Goal: Task Accomplishment & Management: Use online tool/utility

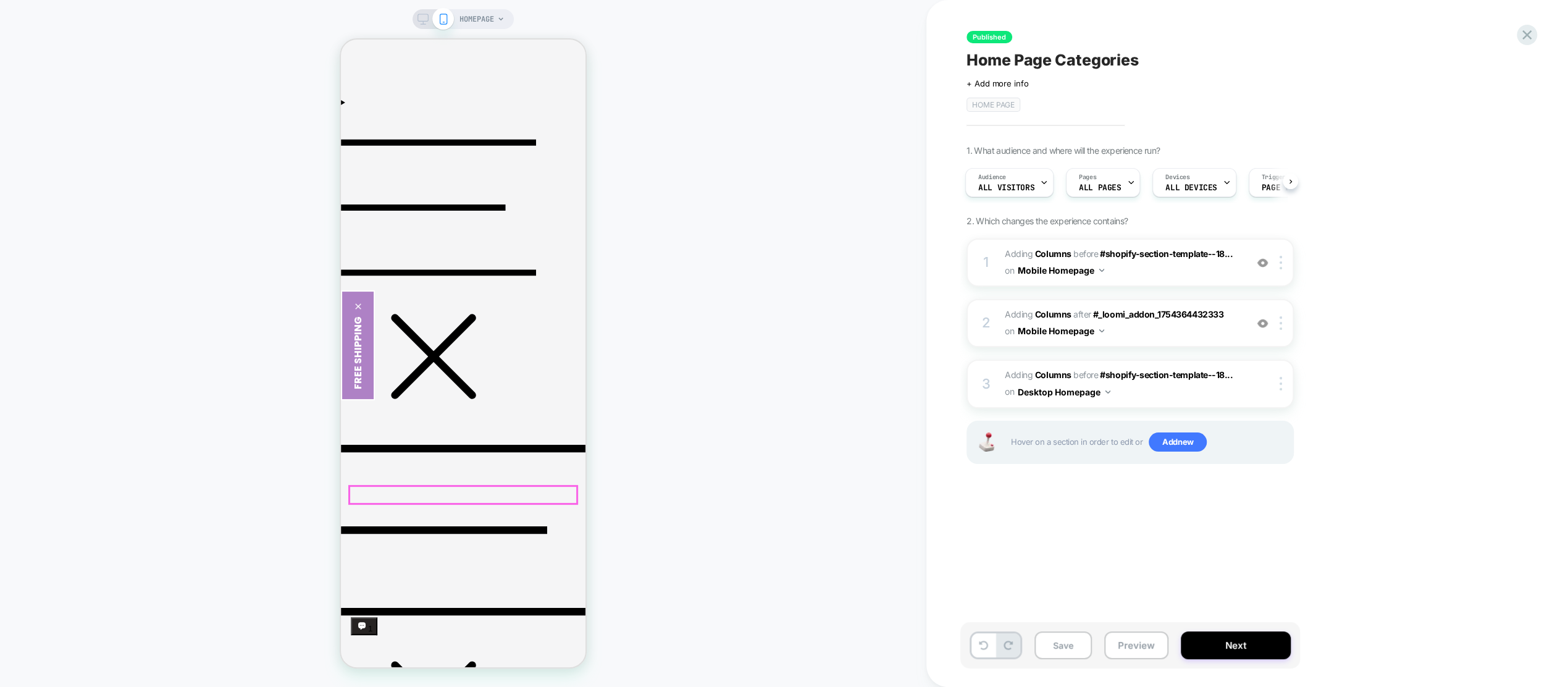
scroll to position [276, 0]
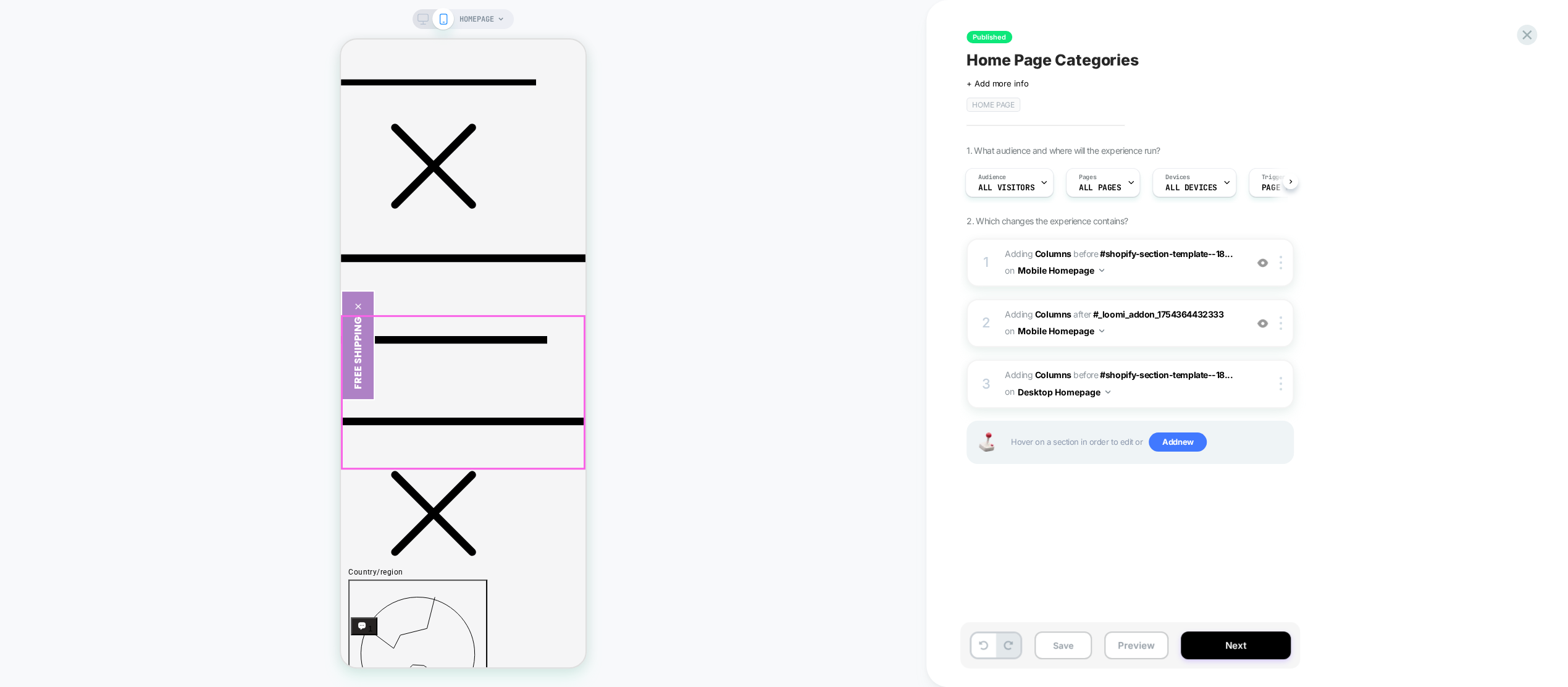
click at [1151, 318] on span "#_loomi_addon_1754365079562 Adding Columns AFTER #_loomi_addon_1754364432333 #_…" at bounding box center [1123, 323] width 235 height 34
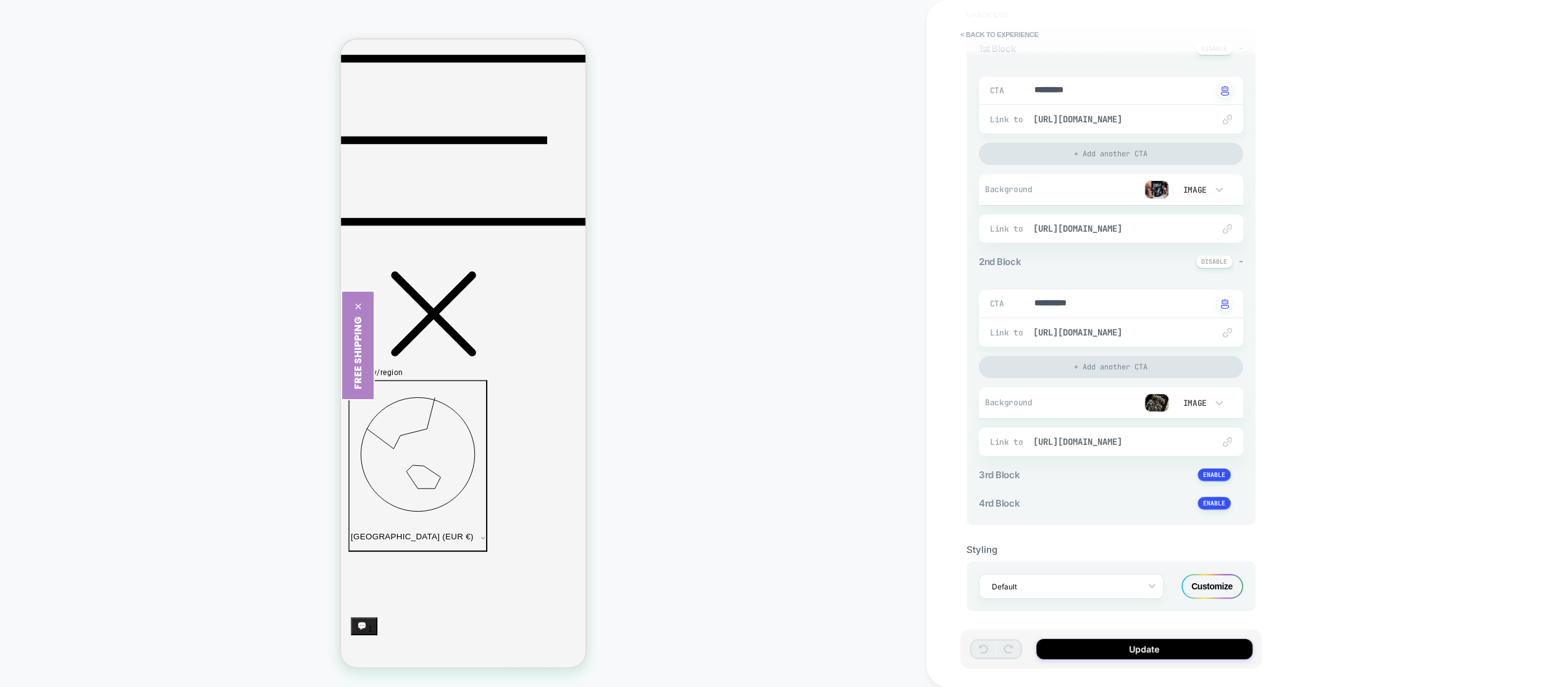
scroll to position [0, 0]
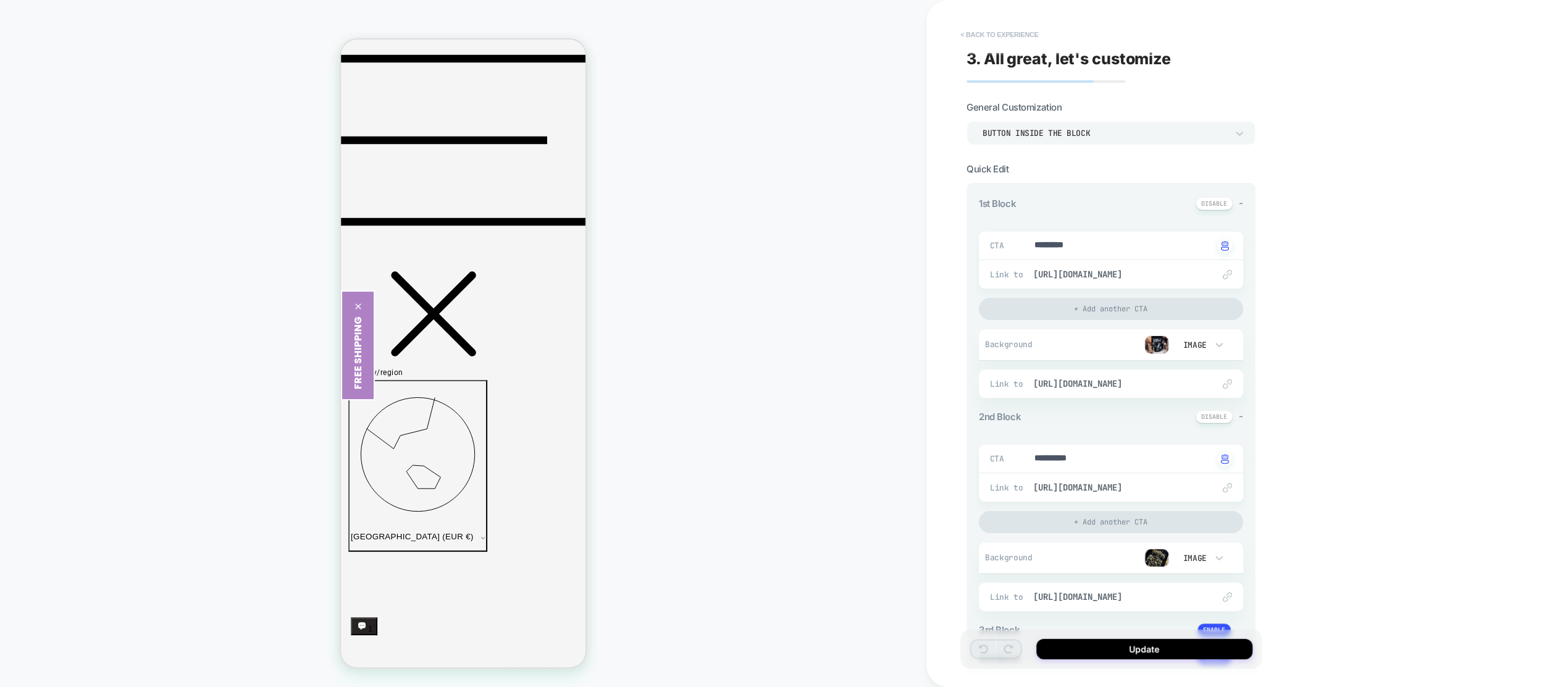
click at [999, 39] on button "< Back to experience" at bounding box center [999, 35] width 90 height 20
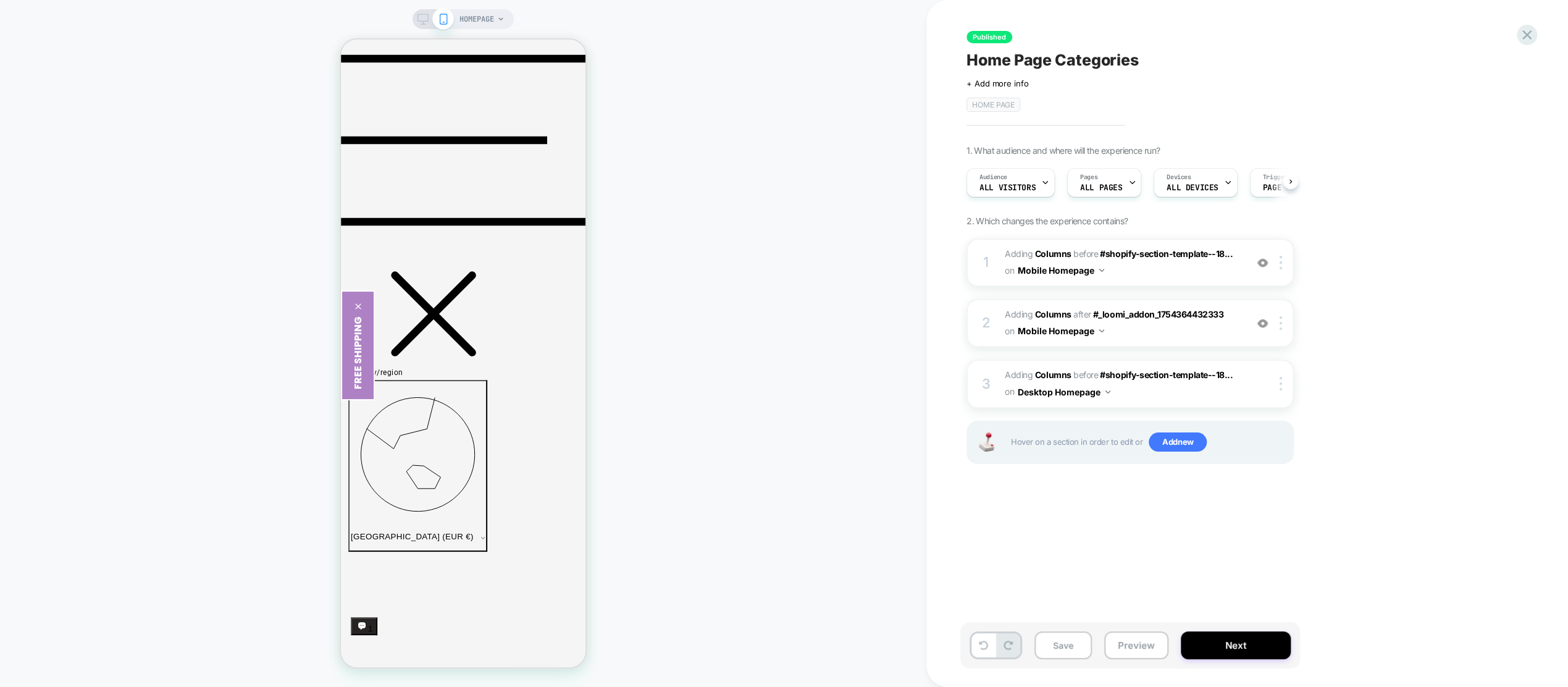
scroll to position [0, 1]
click at [1105, 266] on div "on Mobile Homepage" at bounding box center [1055, 270] width 99 height 18
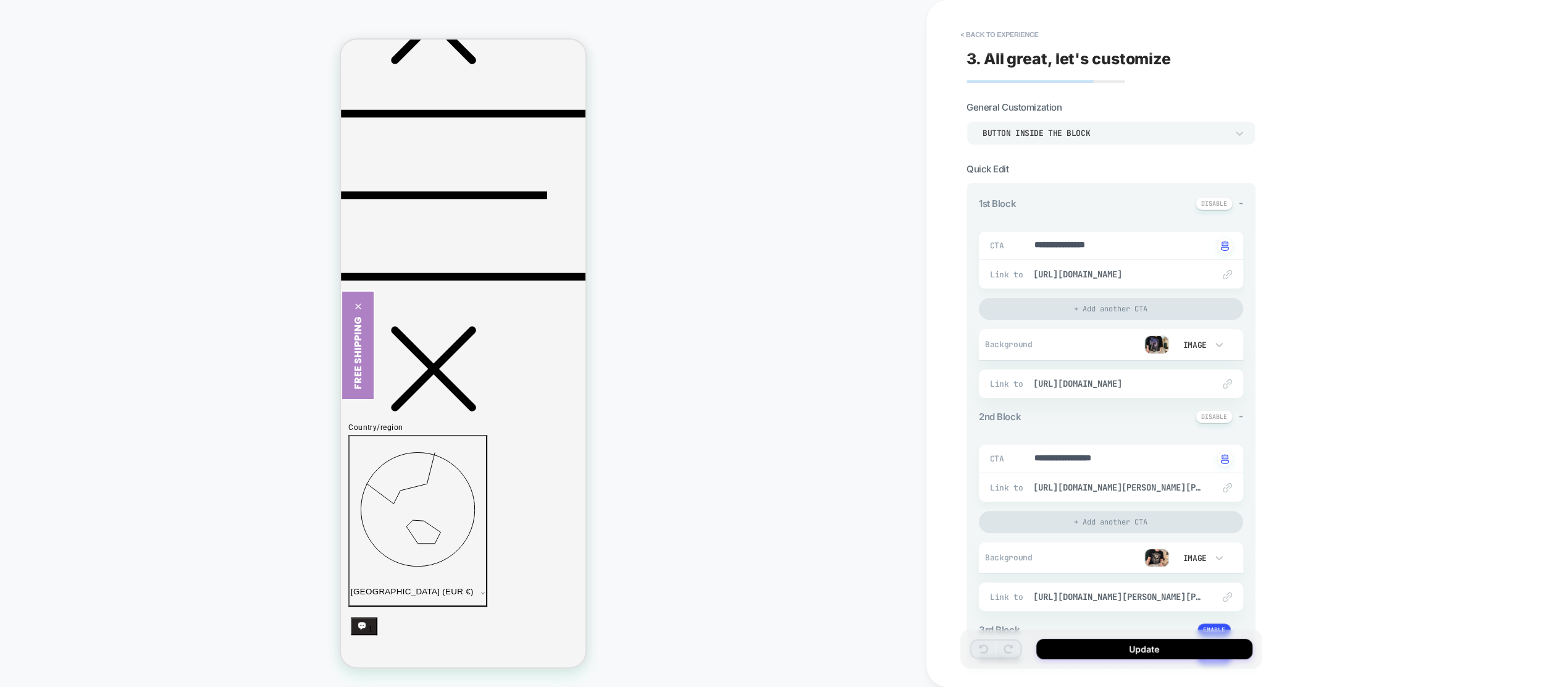
scroll to position [316, 0]
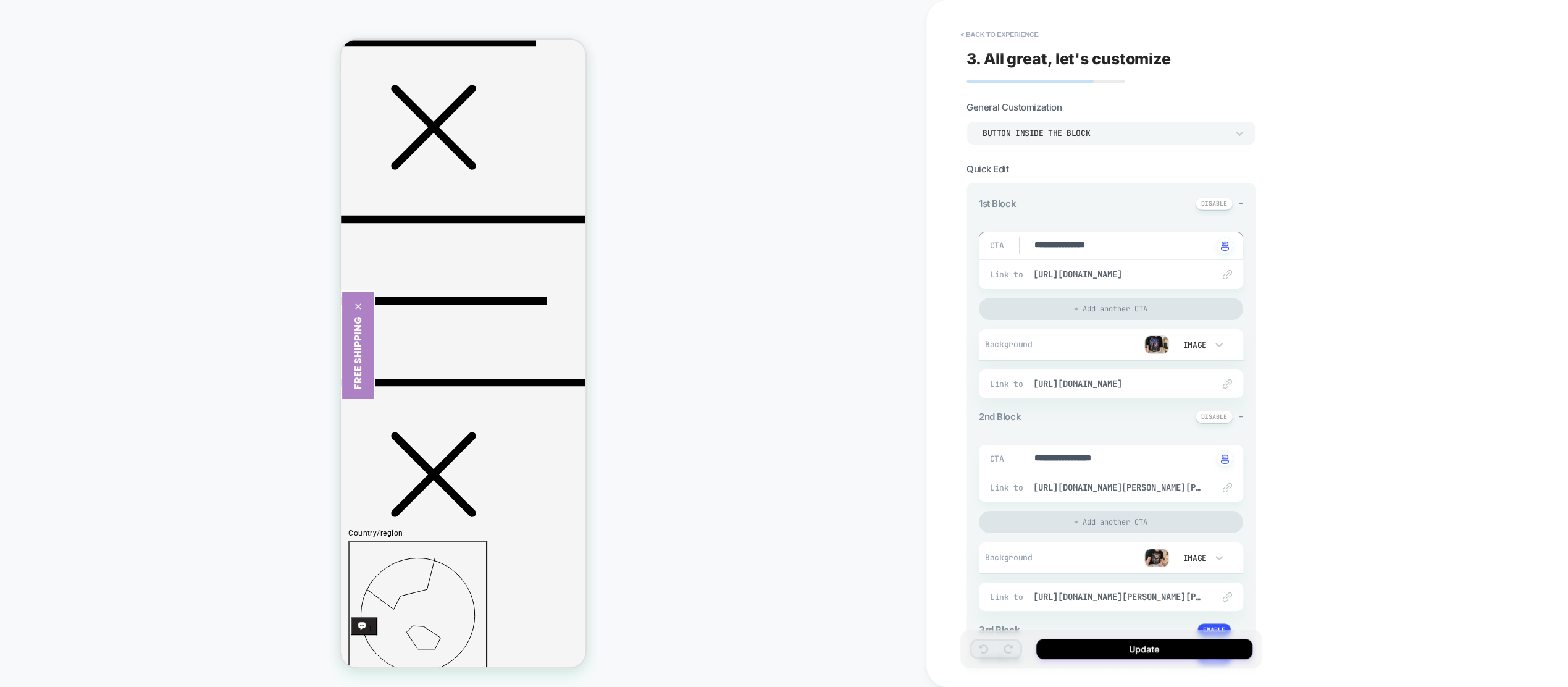
drag, startPoint x: 1152, startPoint y: 247, endPoint x: 1041, endPoint y: 235, distance: 111.6
click at [1041, 235] on div "**********" at bounding box center [1111, 245] width 265 height 28
click at [1144, 243] on textarea "**********" at bounding box center [1123, 246] width 180 height 14
type textarea "**********"
drag, startPoint x: 1060, startPoint y: 456, endPoint x: 1137, endPoint y: 454, distance: 77.0
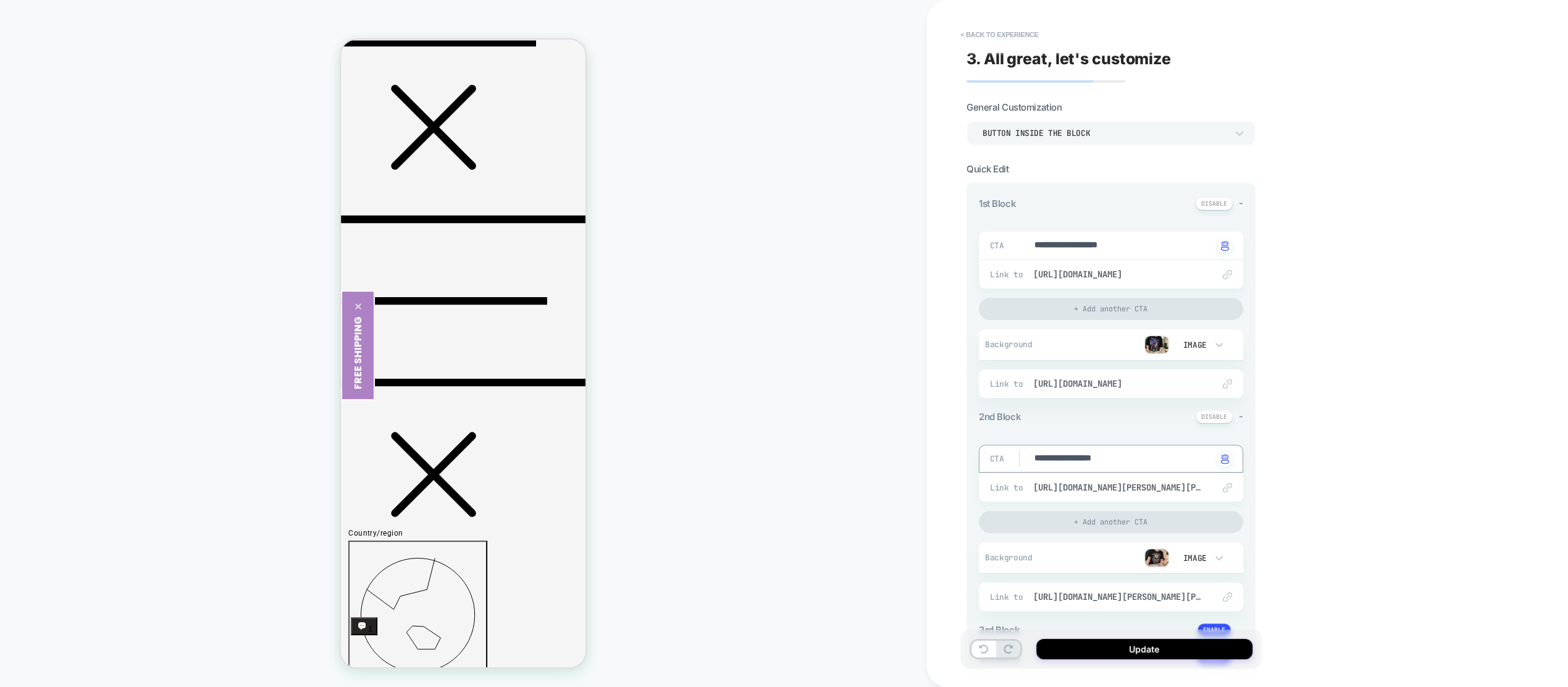
click at [1137, 454] on textarea "**********" at bounding box center [1123, 459] width 180 height 14
type textarea "**********"
click at [1125, 273] on span "[URL][DOMAIN_NAME]" at bounding box center [1117, 275] width 168 height 11
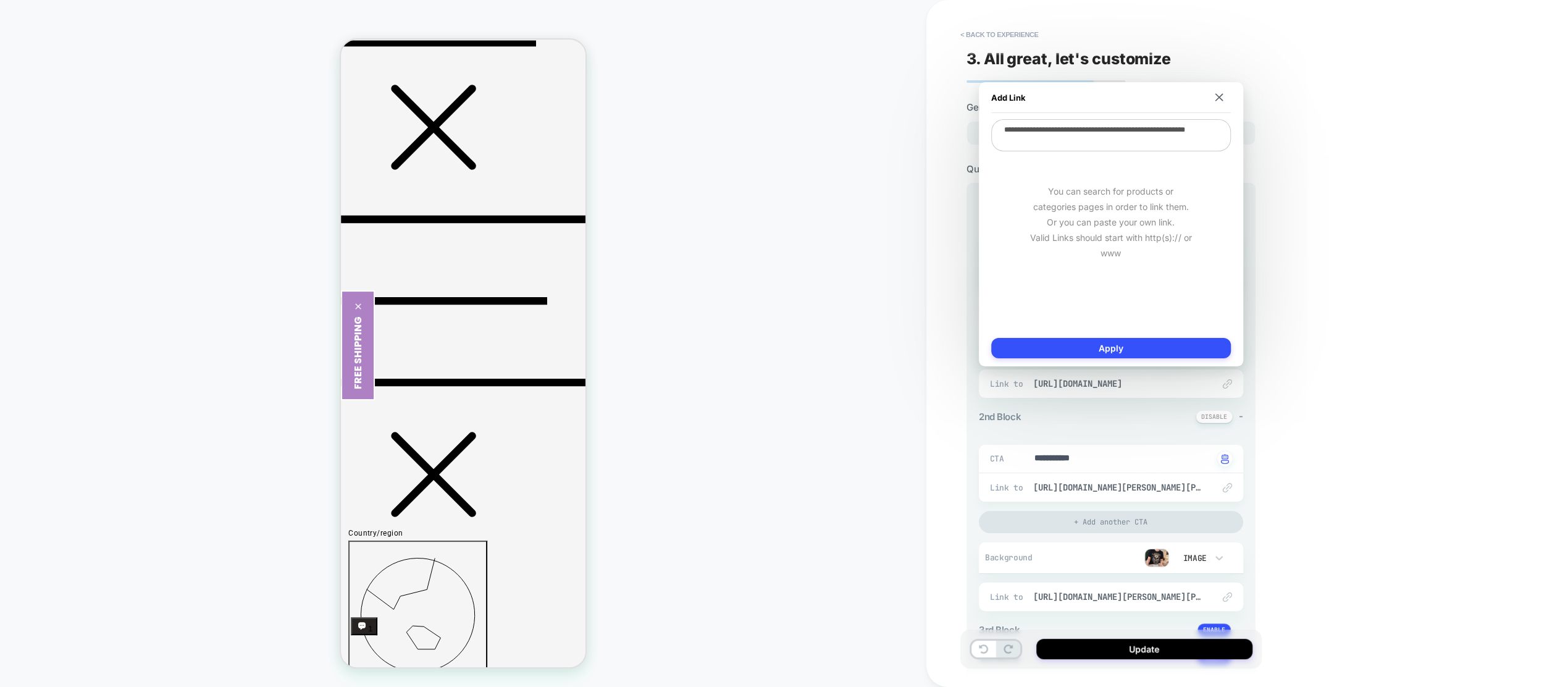
drag, startPoint x: 1073, startPoint y: 144, endPoint x: 999, endPoint y: 131, distance: 75.1
click at [999, 131] on textarea "**********" at bounding box center [1111, 135] width 240 height 32
paste textarea "****"
type textarea "**********"
click at [1098, 349] on button "Apply" at bounding box center [1111, 348] width 240 height 20
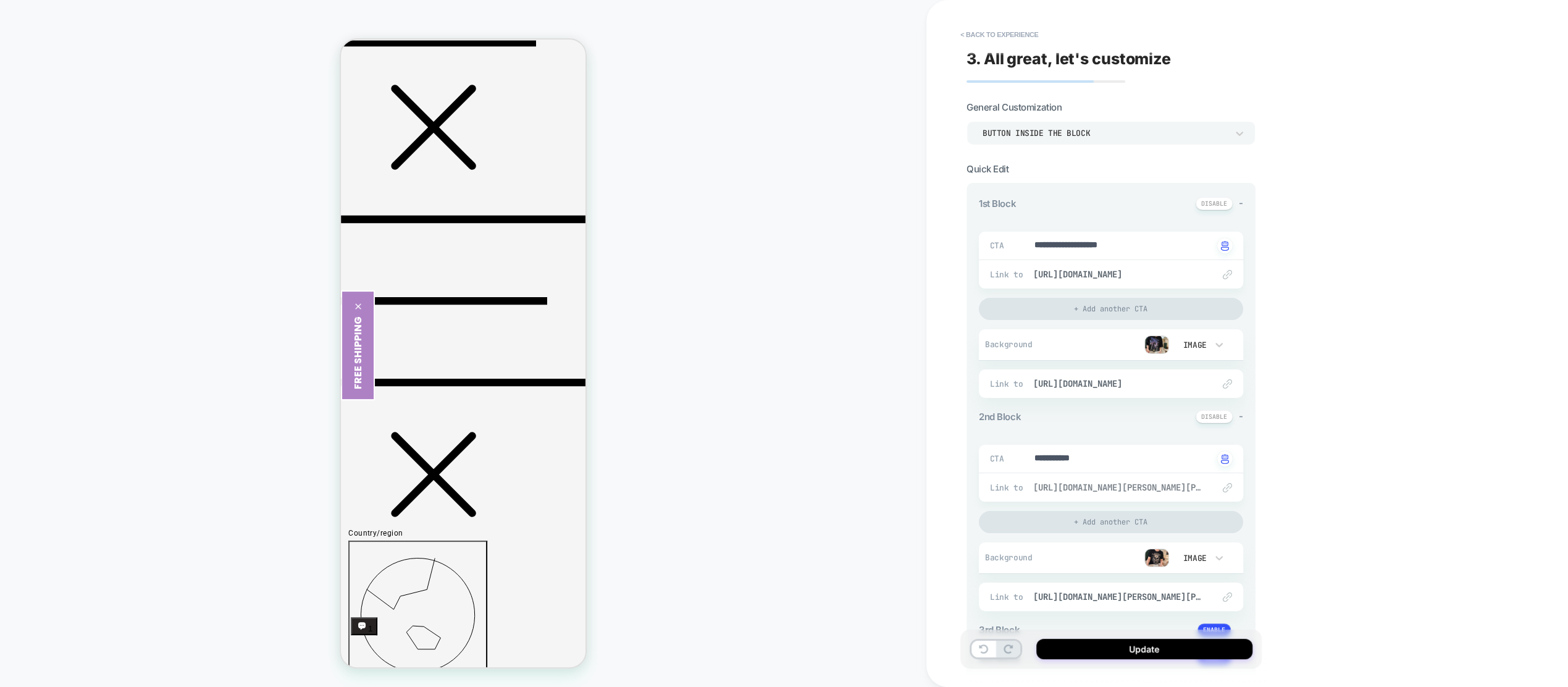
click at [1102, 483] on span "[URL][DOMAIN_NAME][PERSON_NAME][PERSON_NAME]" at bounding box center [1117, 488] width 168 height 11
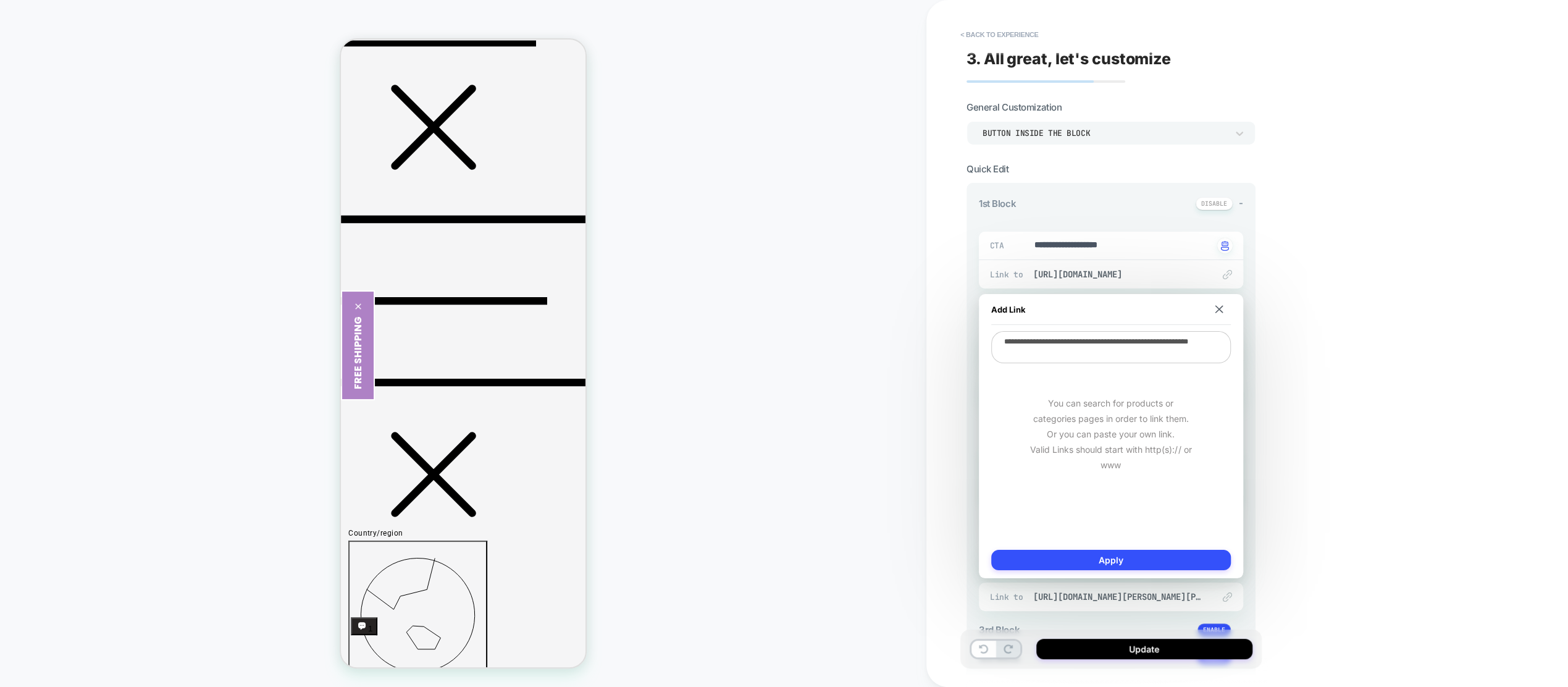
click at [1079, 348] on textarea "**********" at bounding box center [1111, 347] width 240 height 32
click at [1073, 348] on textarea "**********" at bounding box center [1111, 347] width 240 height 32
drag, startPoint x: 1070, startPoint y: 351, endPoint x: 982, endPoint y: 335, distance: 89.4
click at [982, 335] on div "**********" at bounding box center [1111, 435] width 265 height 284
paste textarea "**********"
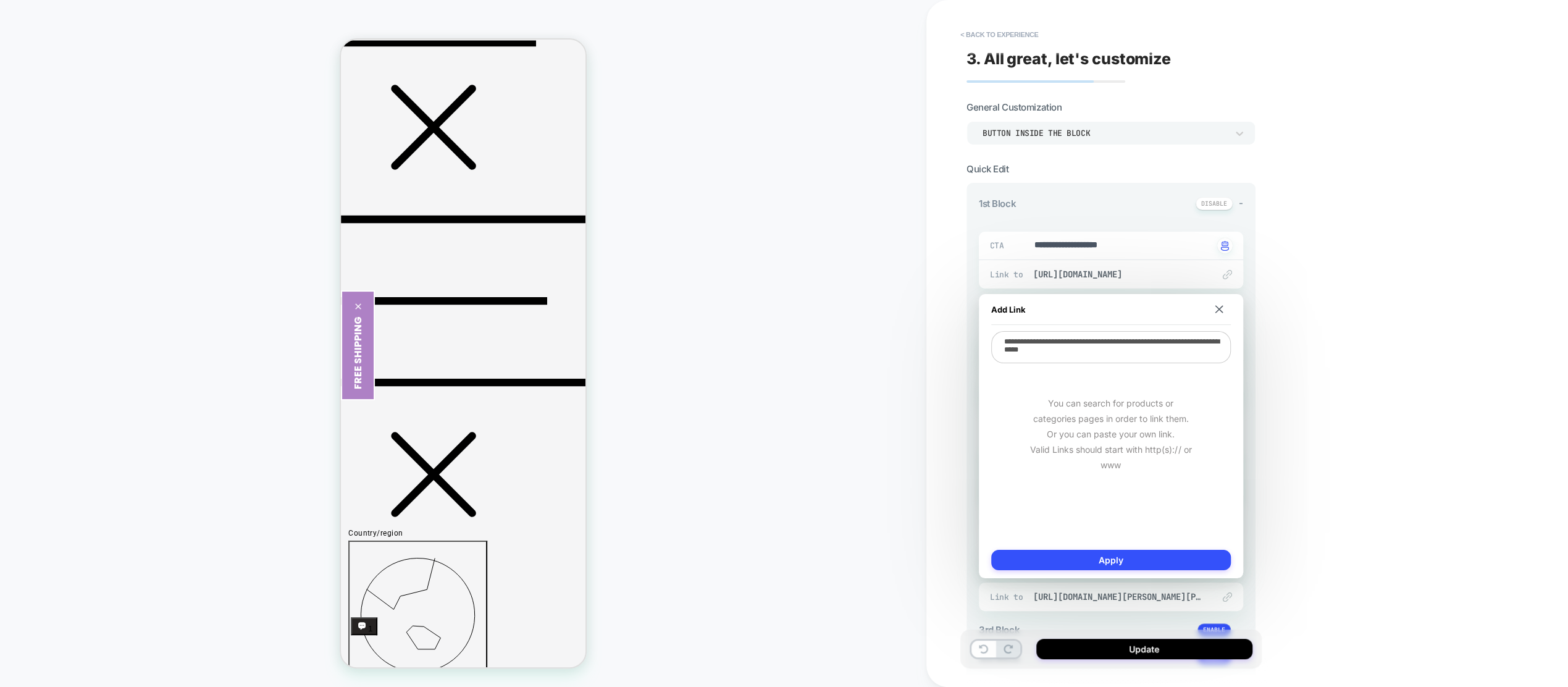
type textarea "**********"
click at [856, 412] on div "HOMEPAGE" at bounding box center [463, 344] width 926 height 662
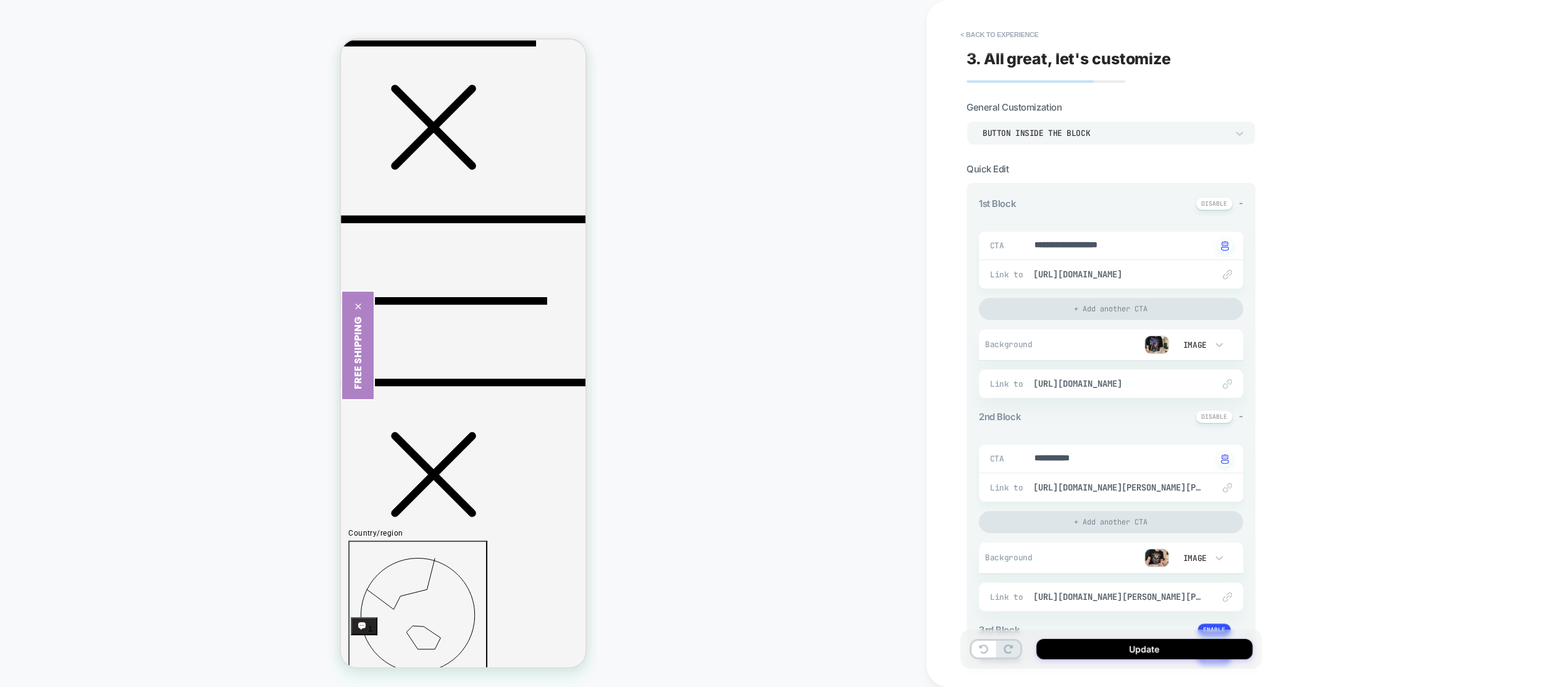
click at [1161, 340] on img at bounding box center [1157, 345] width 25 height 19
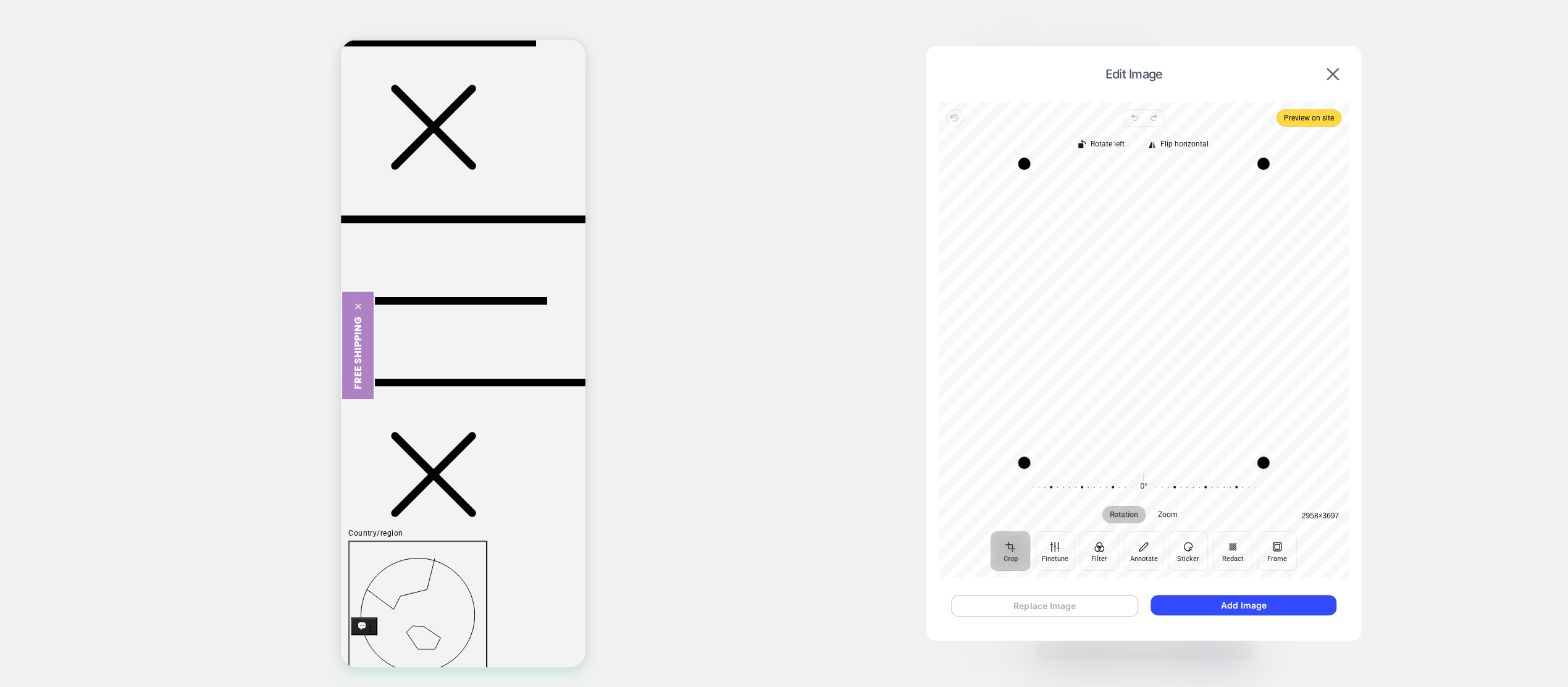
click at [1027, 604] on button "Replace Image" at bounding box center [1044, 605] width 187 height 22
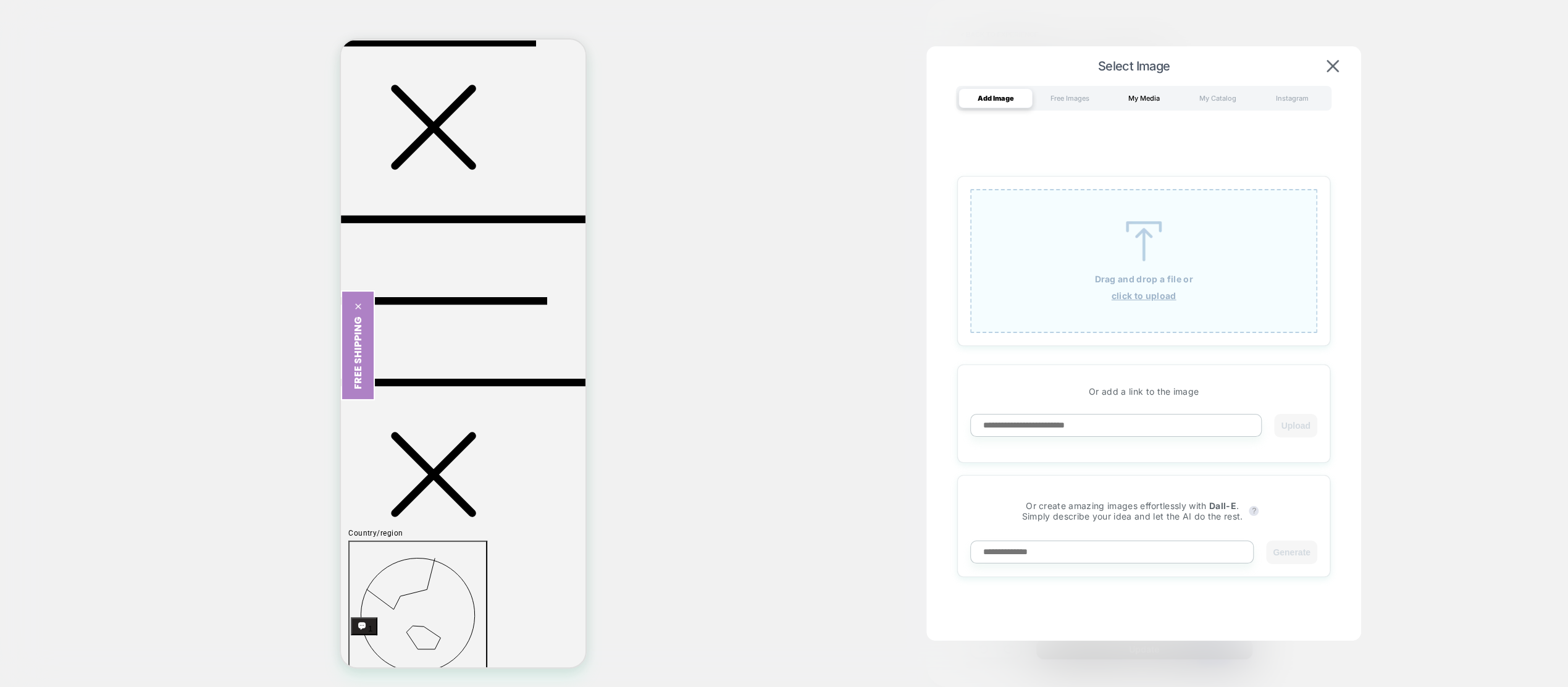
click at [1146, 98] on div "My Media" at bounding box center [1144, 98] width 74 height 20
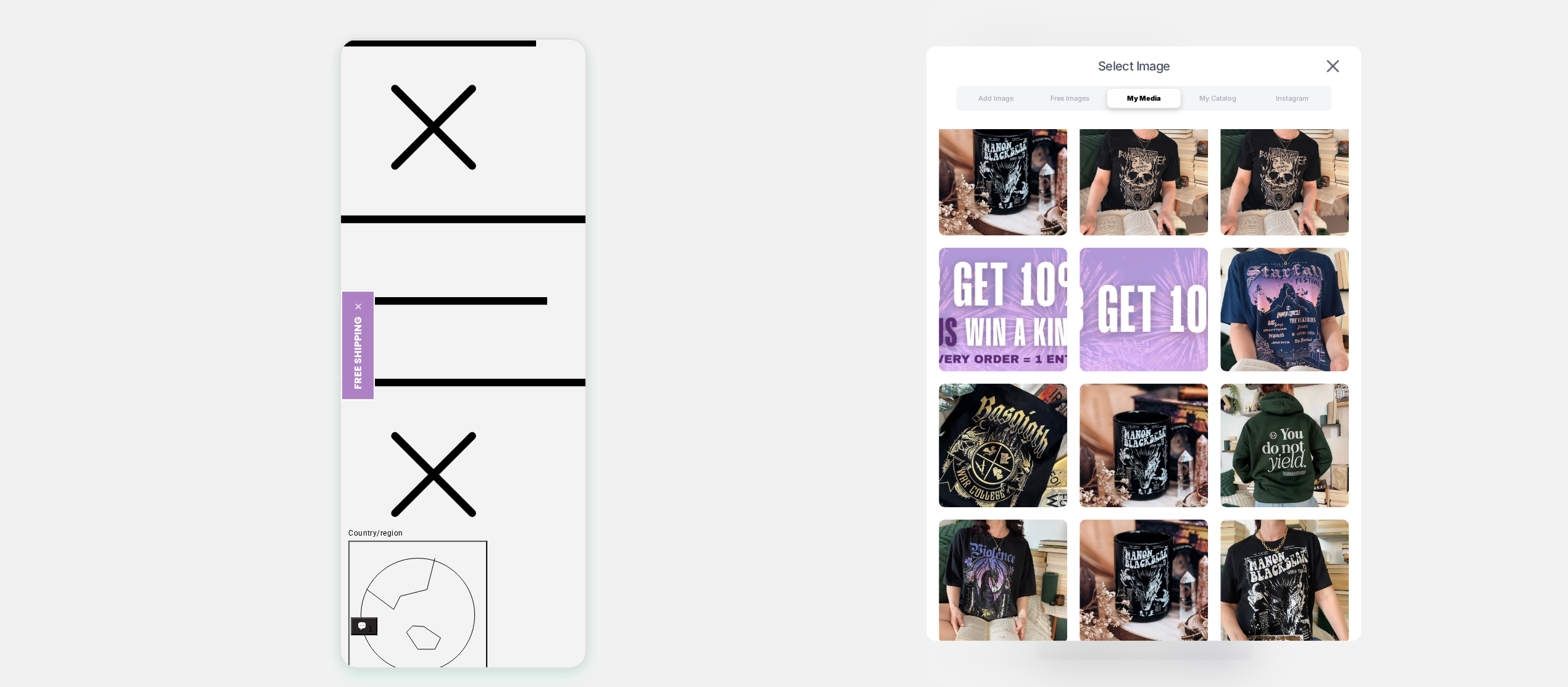
scroll to position [401, 0]
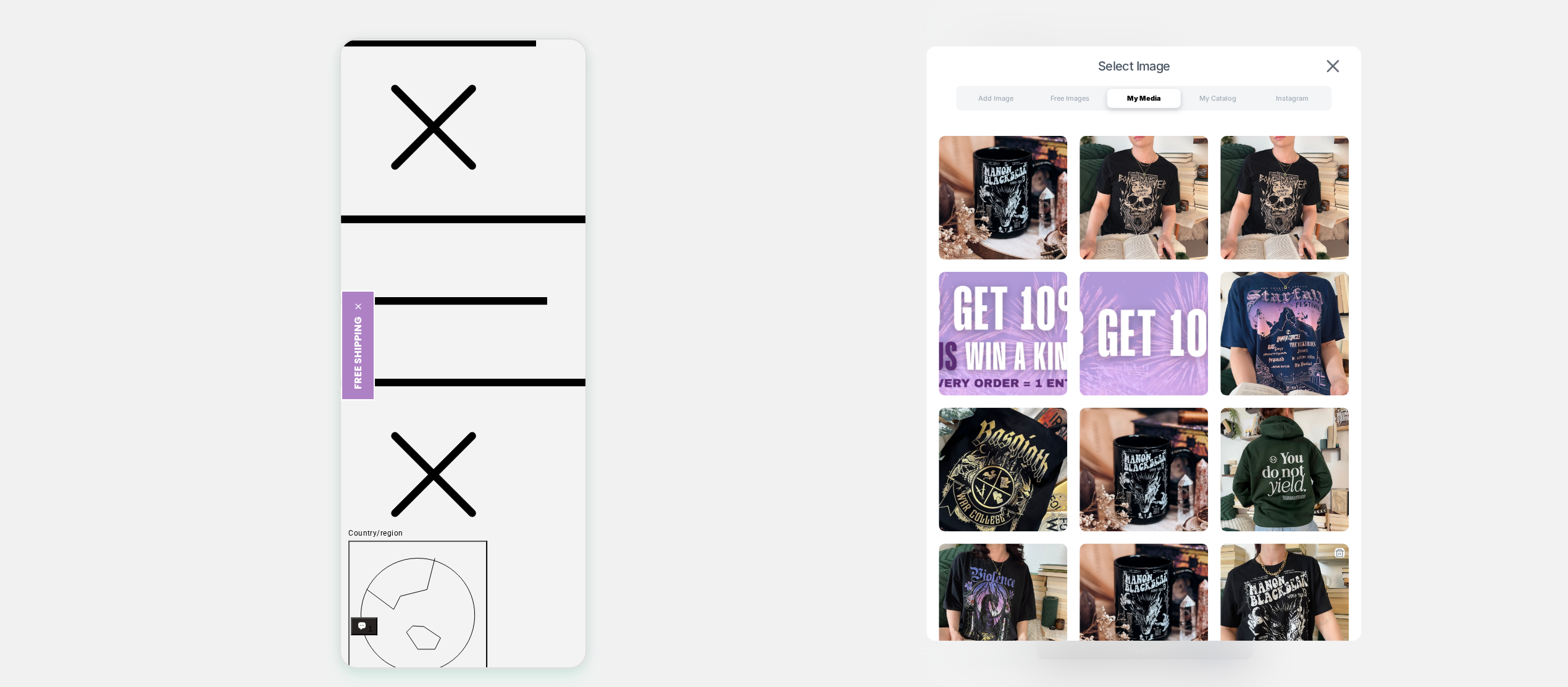
click at [1271, 591] on img at bounding box center [1285, 605] width 129 height 124
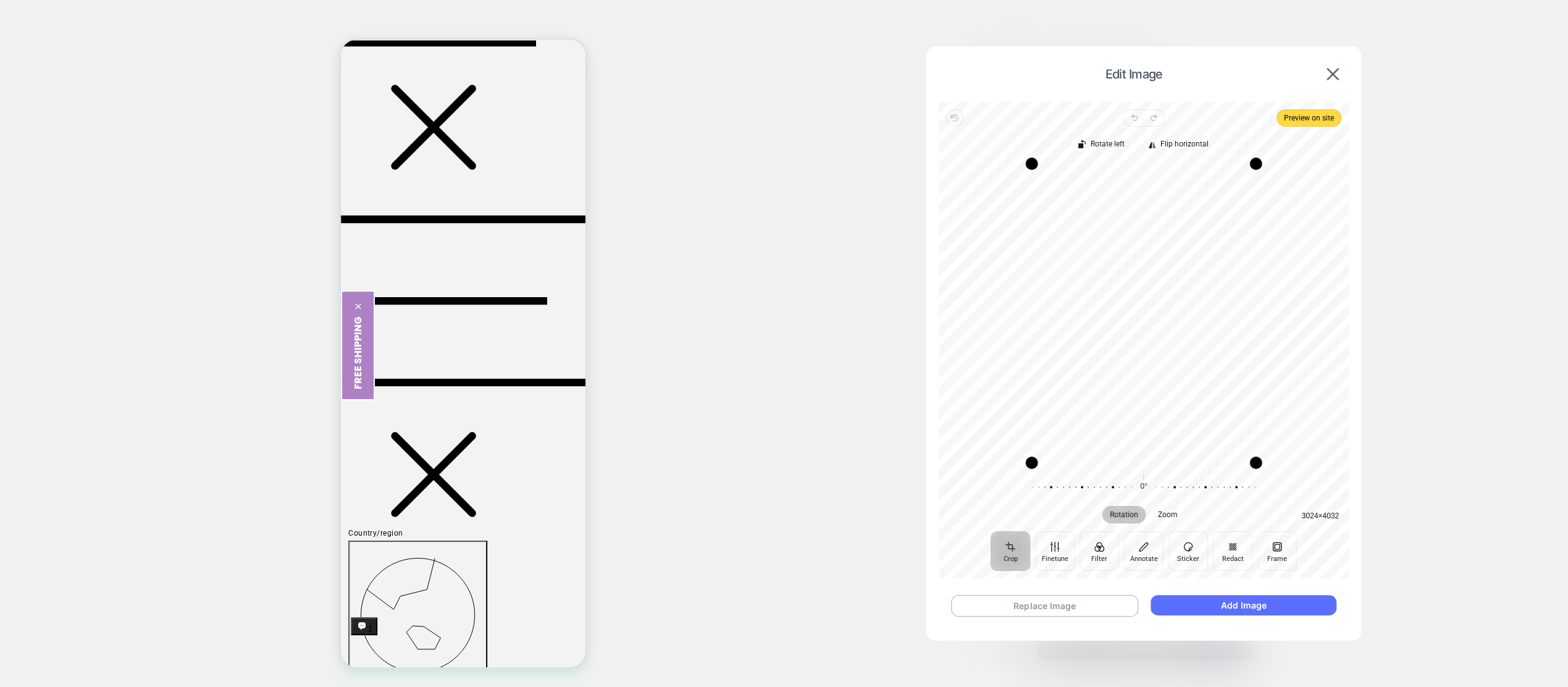
click at [1247, 609] on button "Add Image" at bounding box center [1243, 604] width 186 height 20
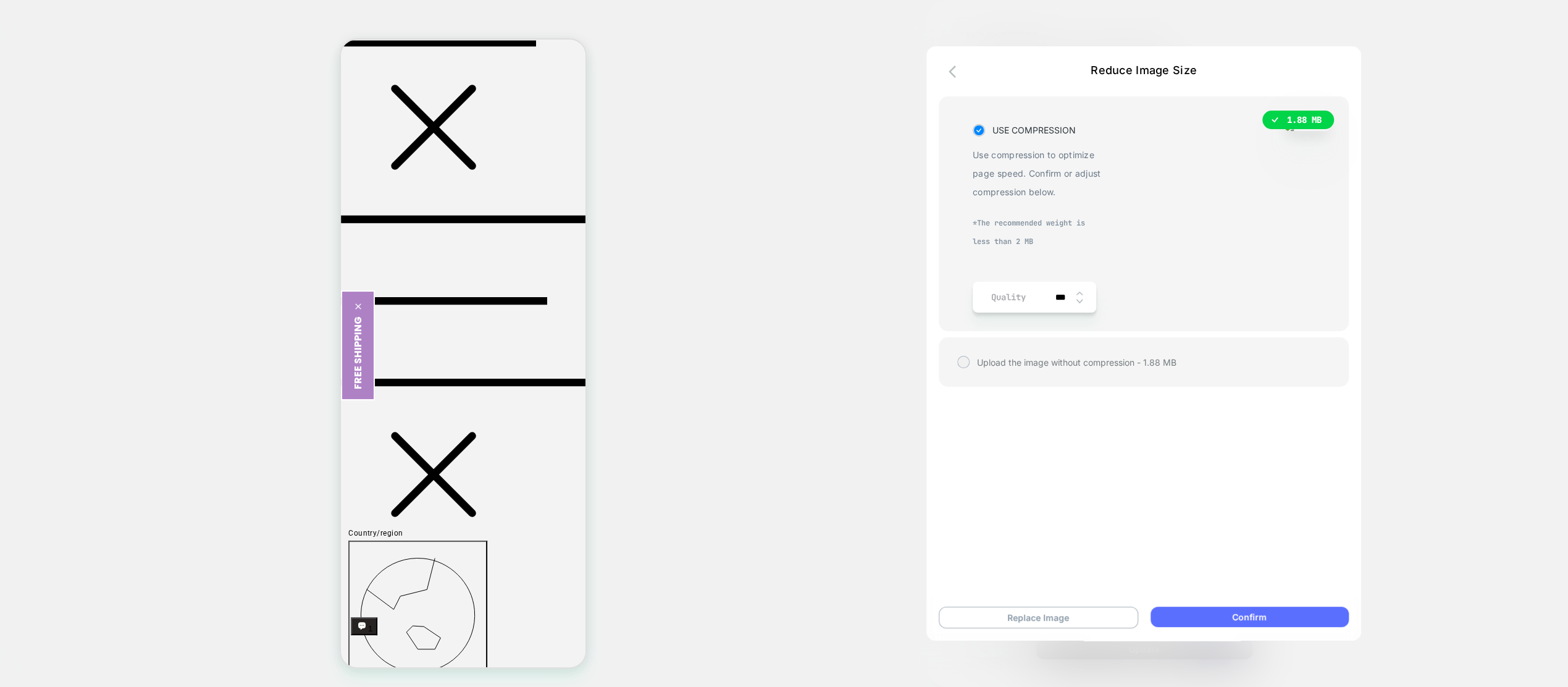
click at [1240, 622] on button "Confirm" at bounding box center [1249, 616] width 198 height 20
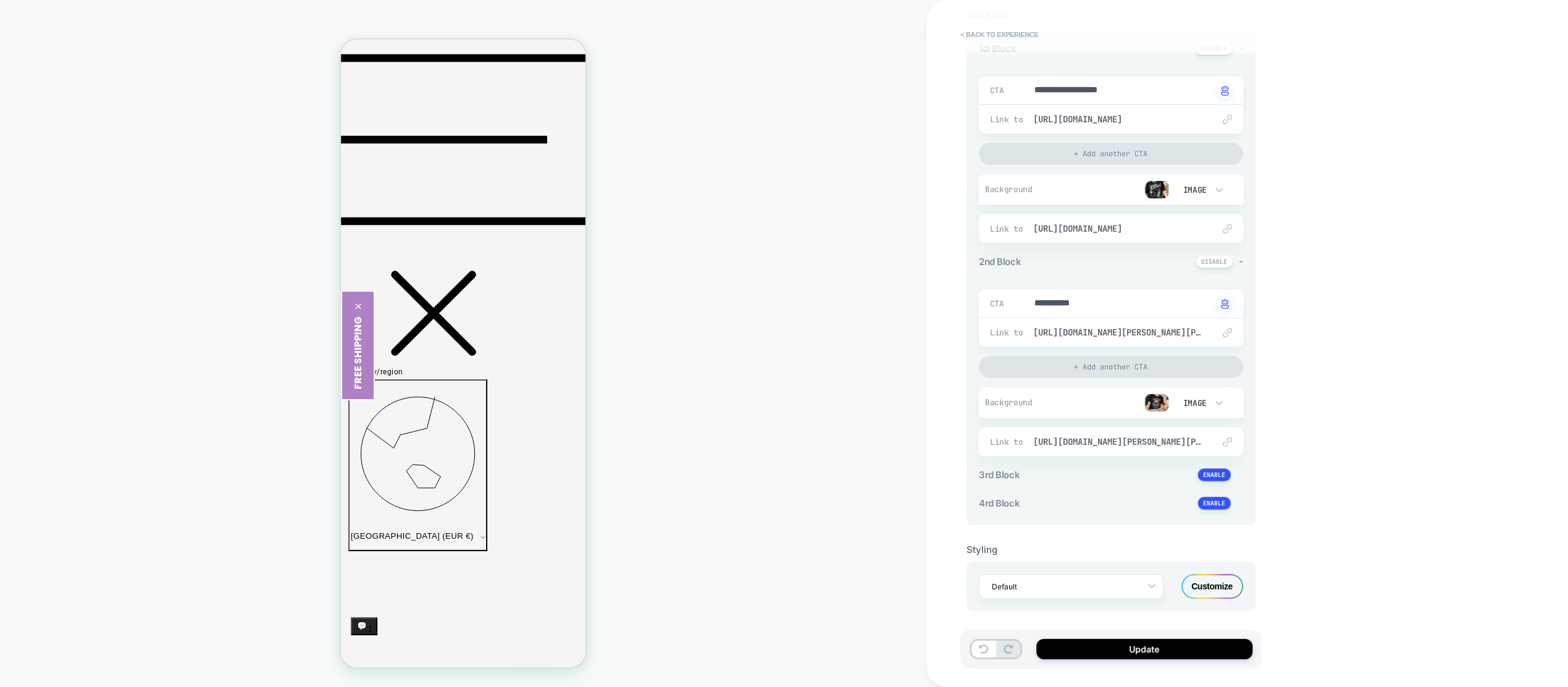
scroll to position [507, 0]
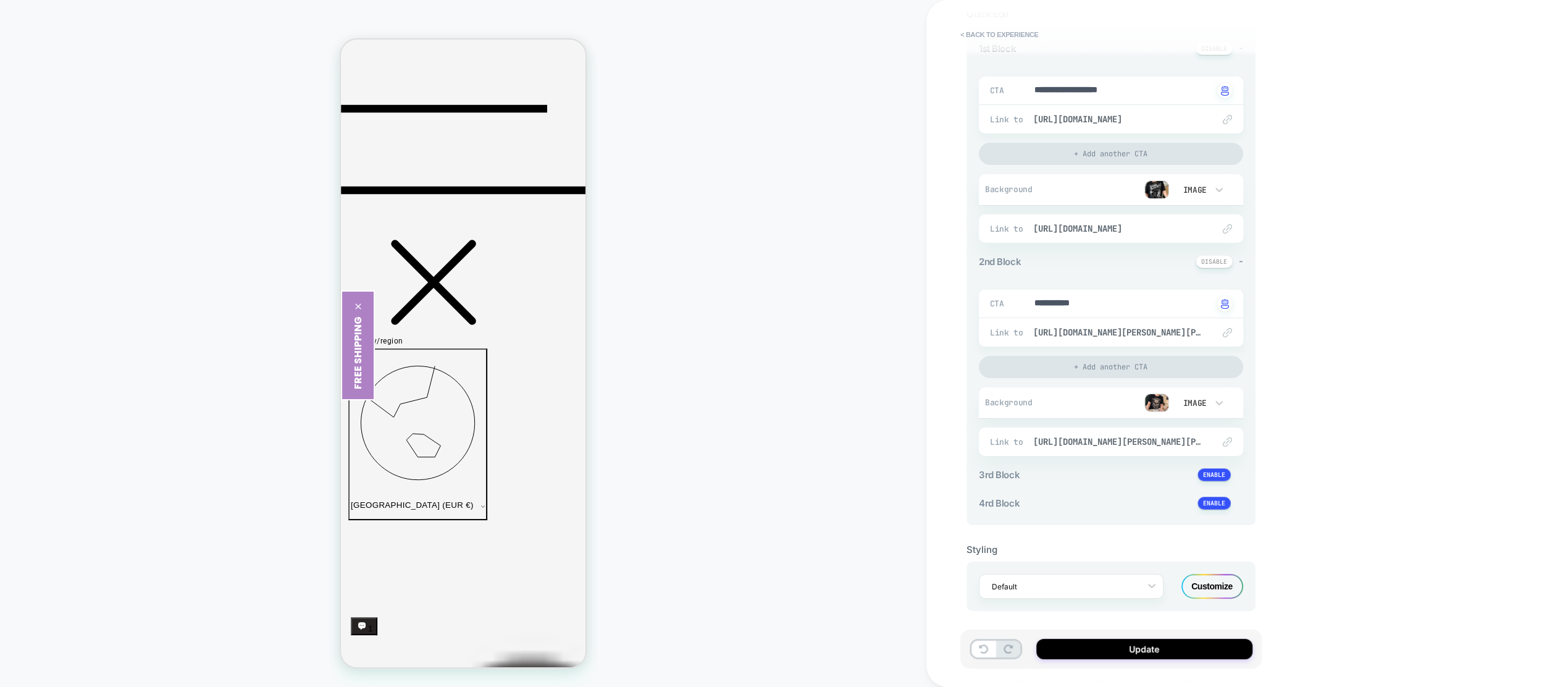
click at [1213, 588] on div "Customize" at bounding box center [1212, 586] width 62 height 25
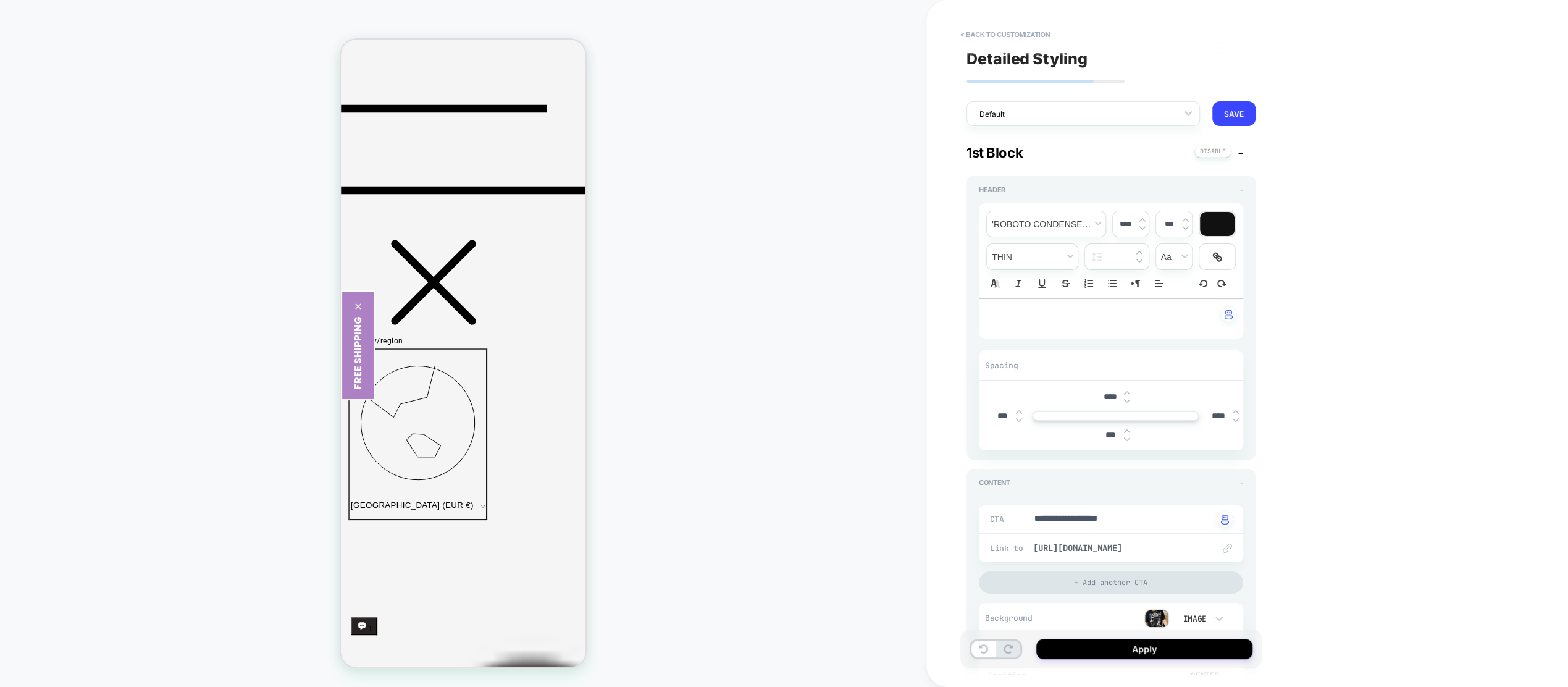
click at [1144, 229] on img at bounding box center [1142, 228] width 6 height 5
type input "****"
click at [962, 33] on button "< Back to customization" at bounding box center [1005, 35] width 102 height 20
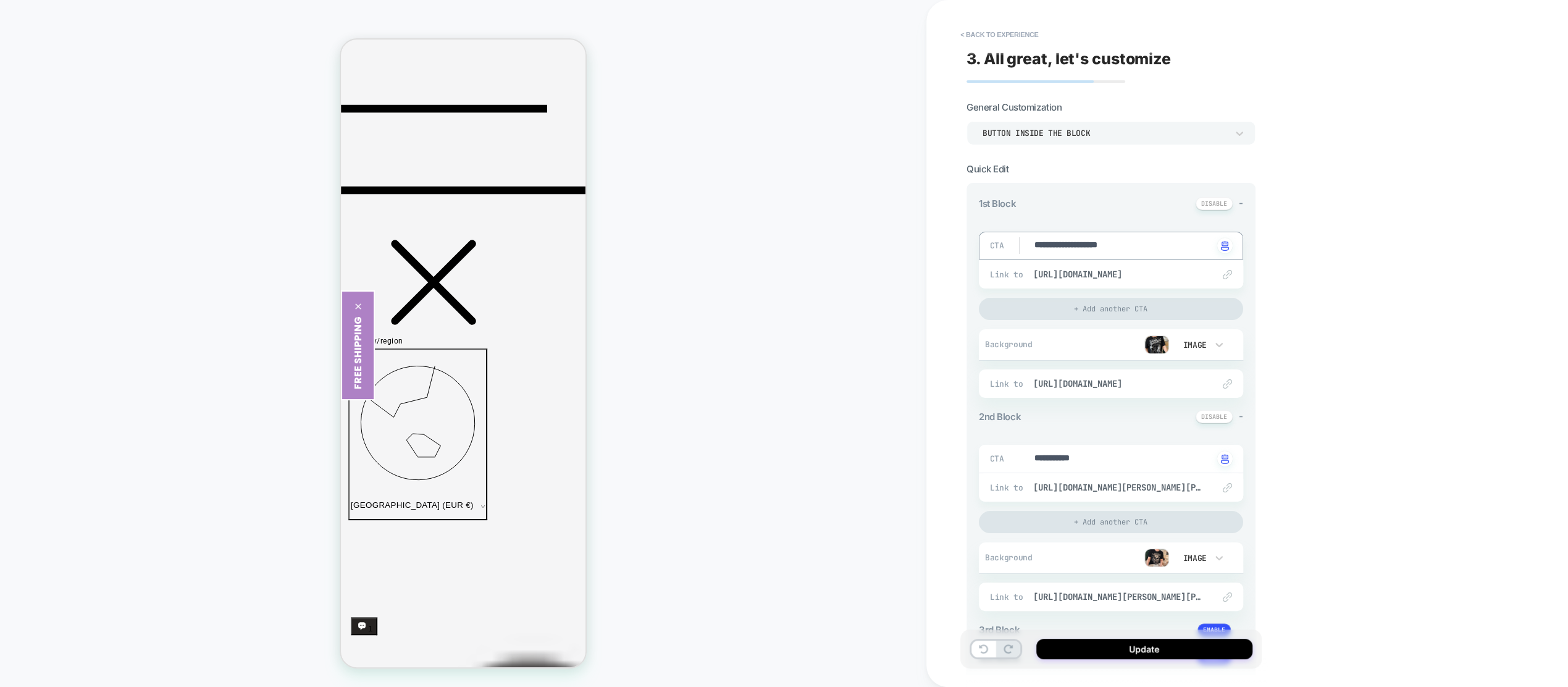
drag, startPoint x: 1136, startPoint y: 243, endPoint x: 1064, endPoint y: 247, distance: 72.1
type textarea "********"
click at [1102, 642] on button "Update" at bounding box center [1144, 648] width 216 height 20
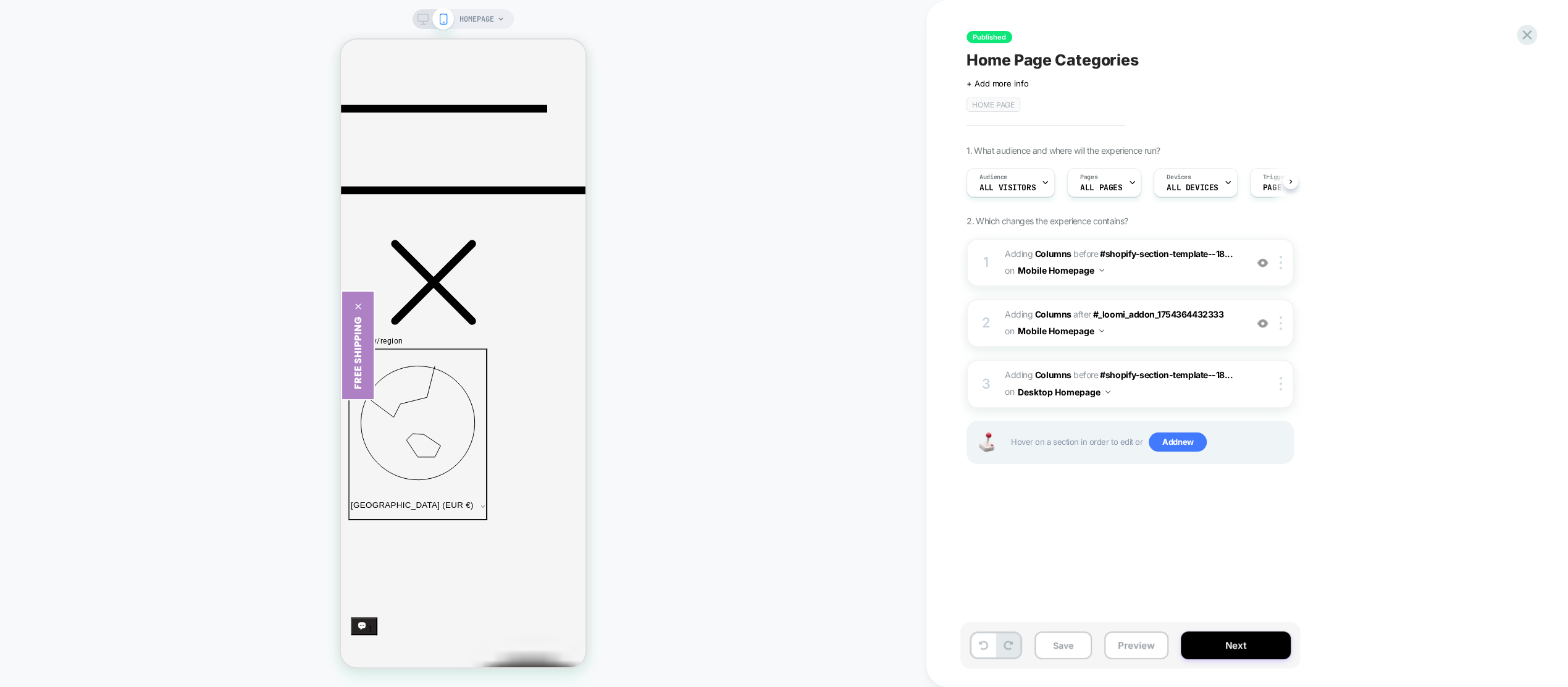
scroll to position [0, 1]
click at [1210, 331] on span "#_loomi_addon_1754365079562 Adding Columns AFTER #_loomi_addon_1754364432333 #_…" at bounding box center [1123, 323] width 235 height 34
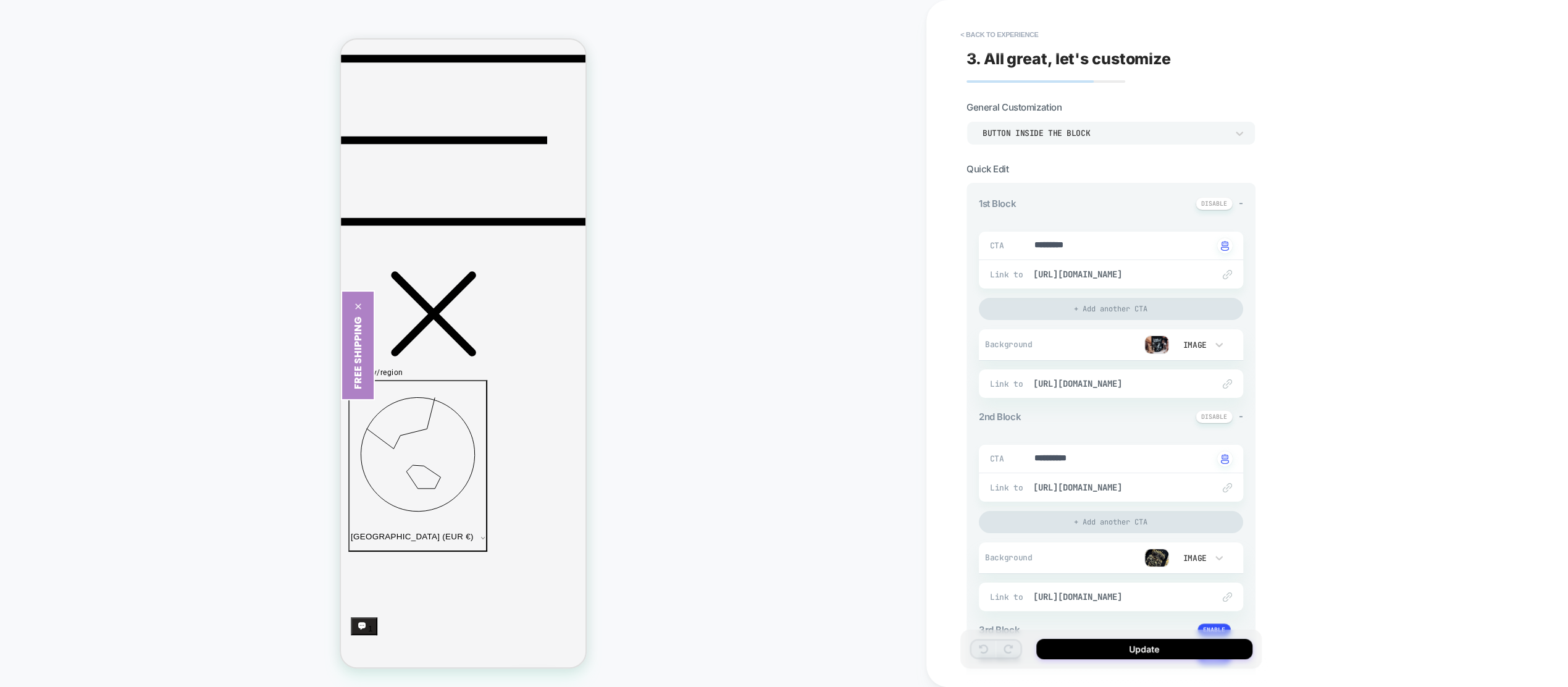
scroll to position [155, 0]
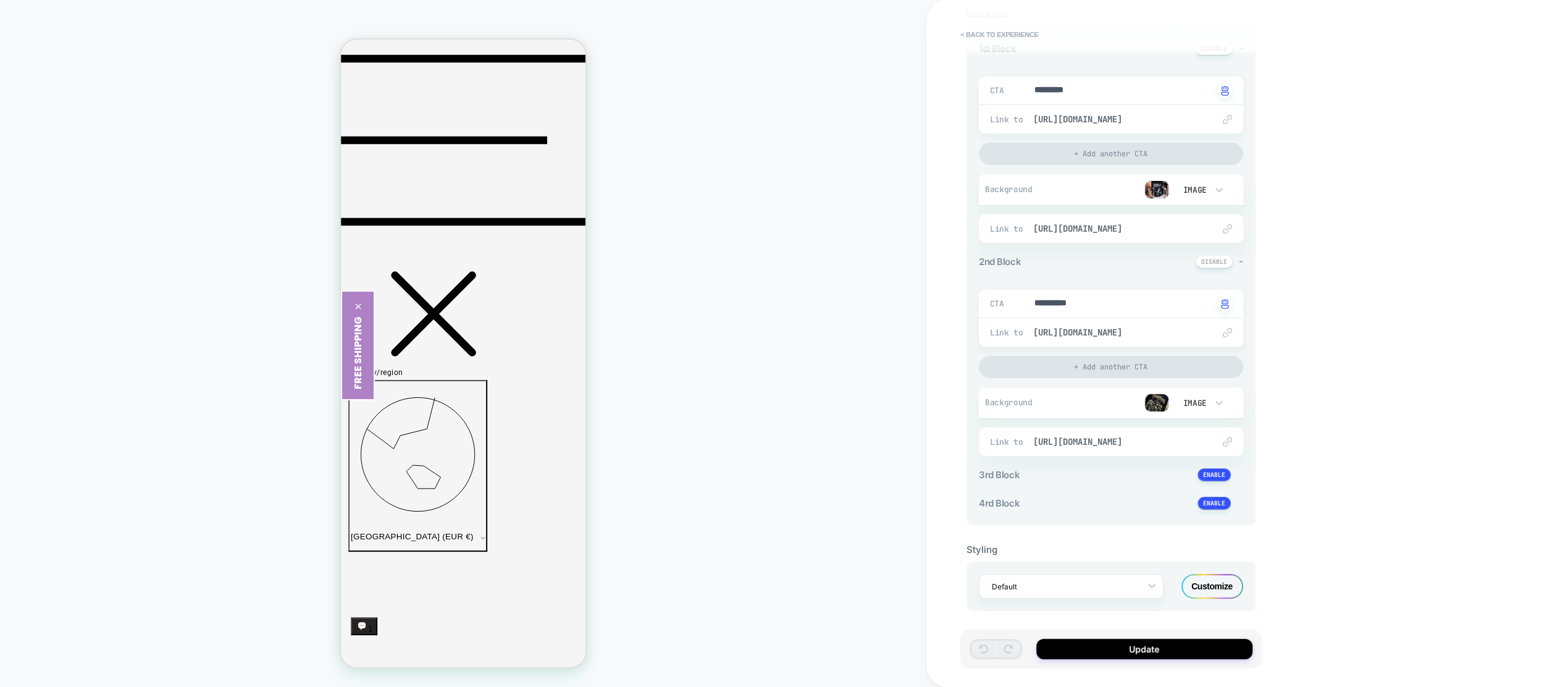
click at [985, 35] on button "< Back to experience" at bounding box center [999, 35] width 90 height 20
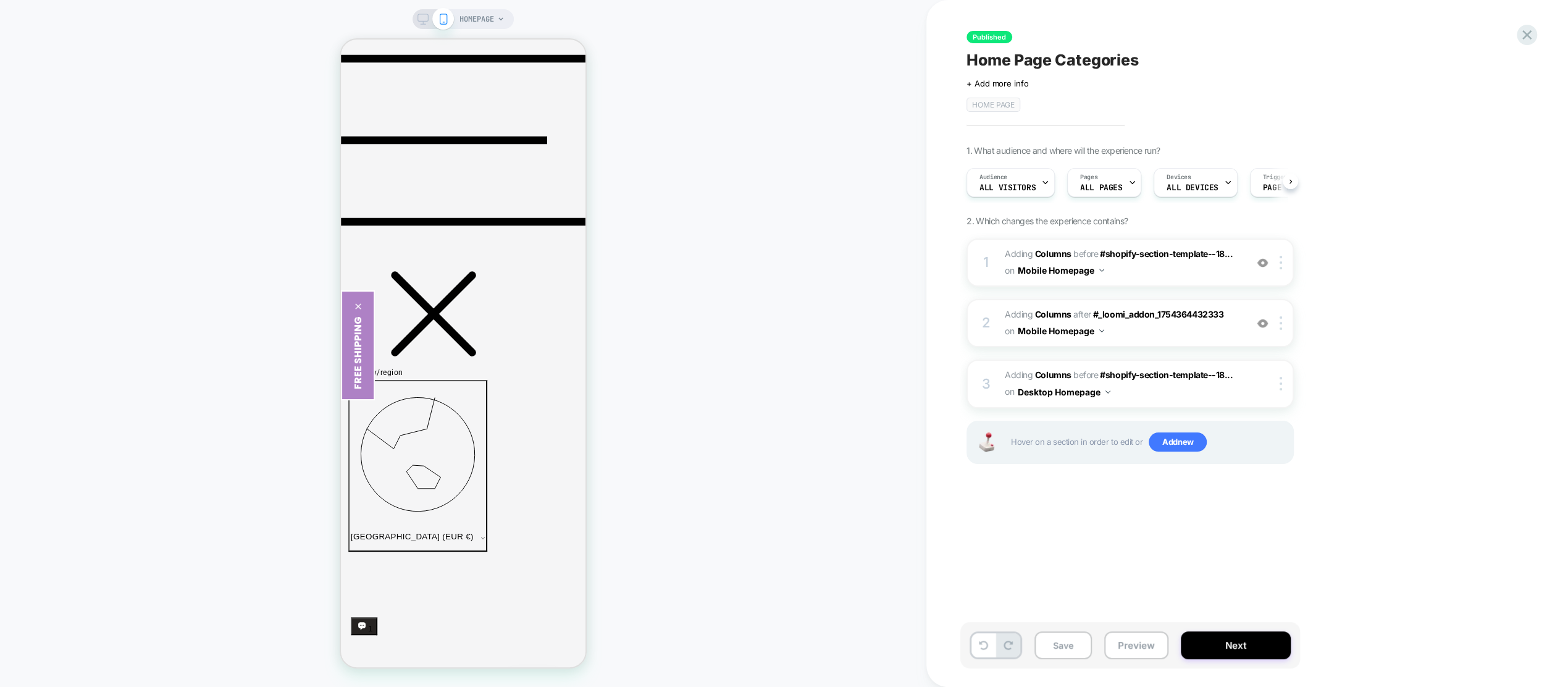
scroll to position [0, 1]
click at [1176, 333] on span "#_loomi_addon_1754365079562 Adding Columns AFTER #_loomi_addon_1754364432333 #_…" at bounding box center [1123, 323] width 235 height 34
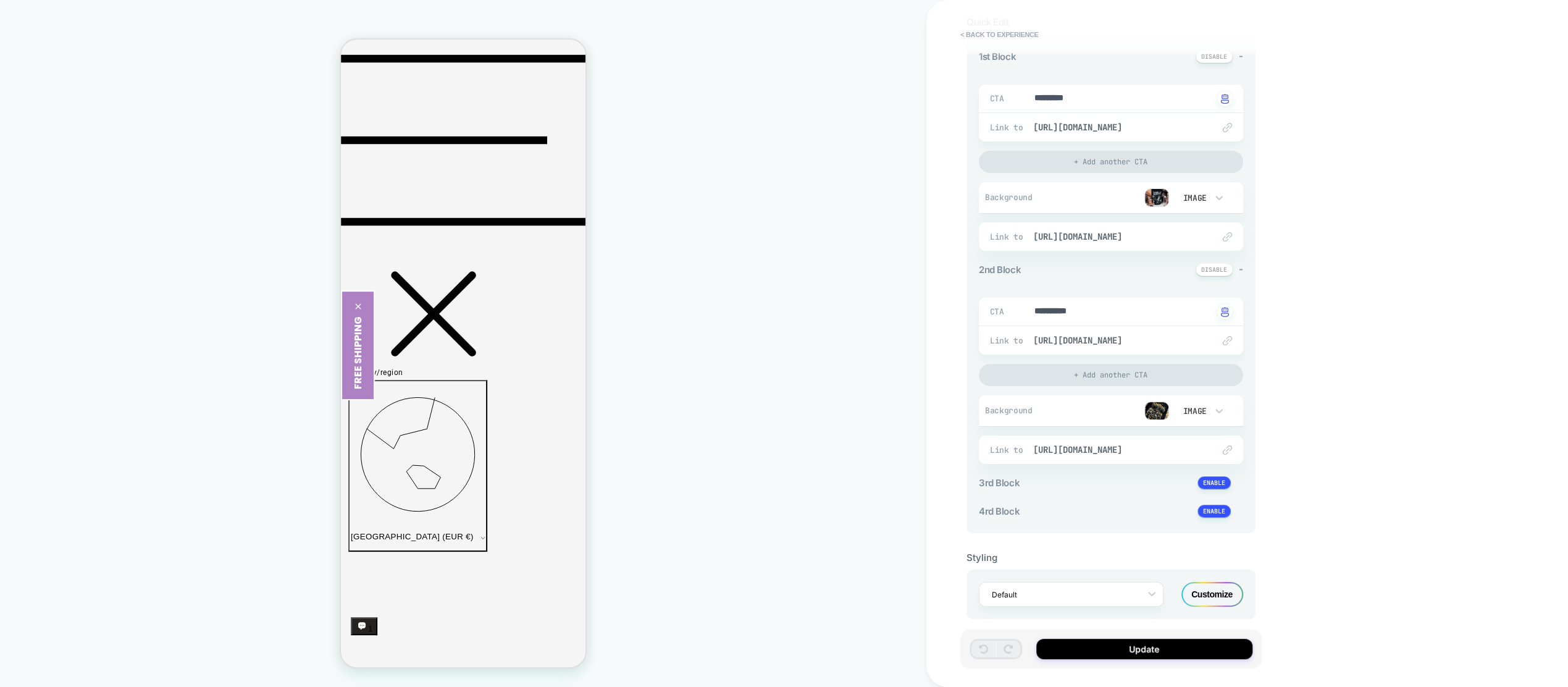
scroll to position [155, 0]
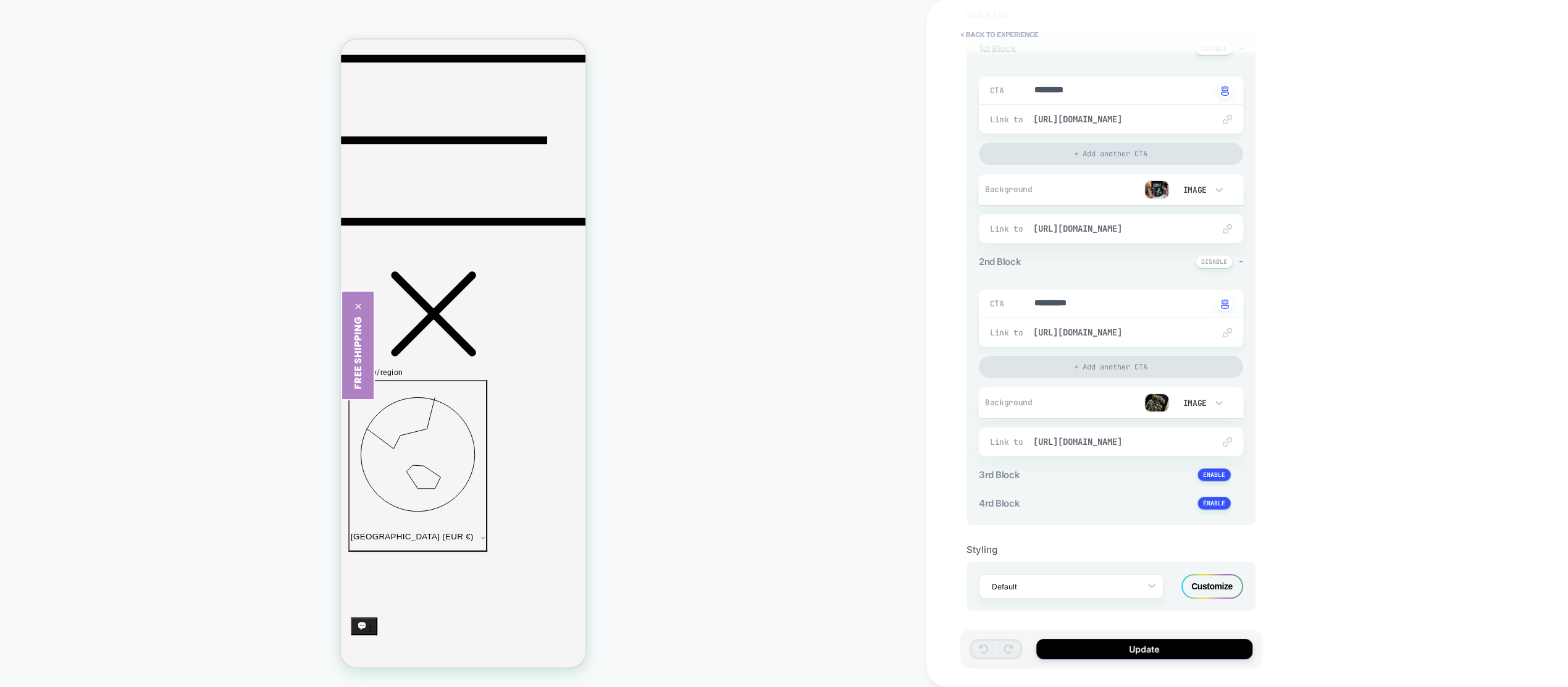
click at [1155, 193] on img at bounding box center [1157, 189] width 25 height 19
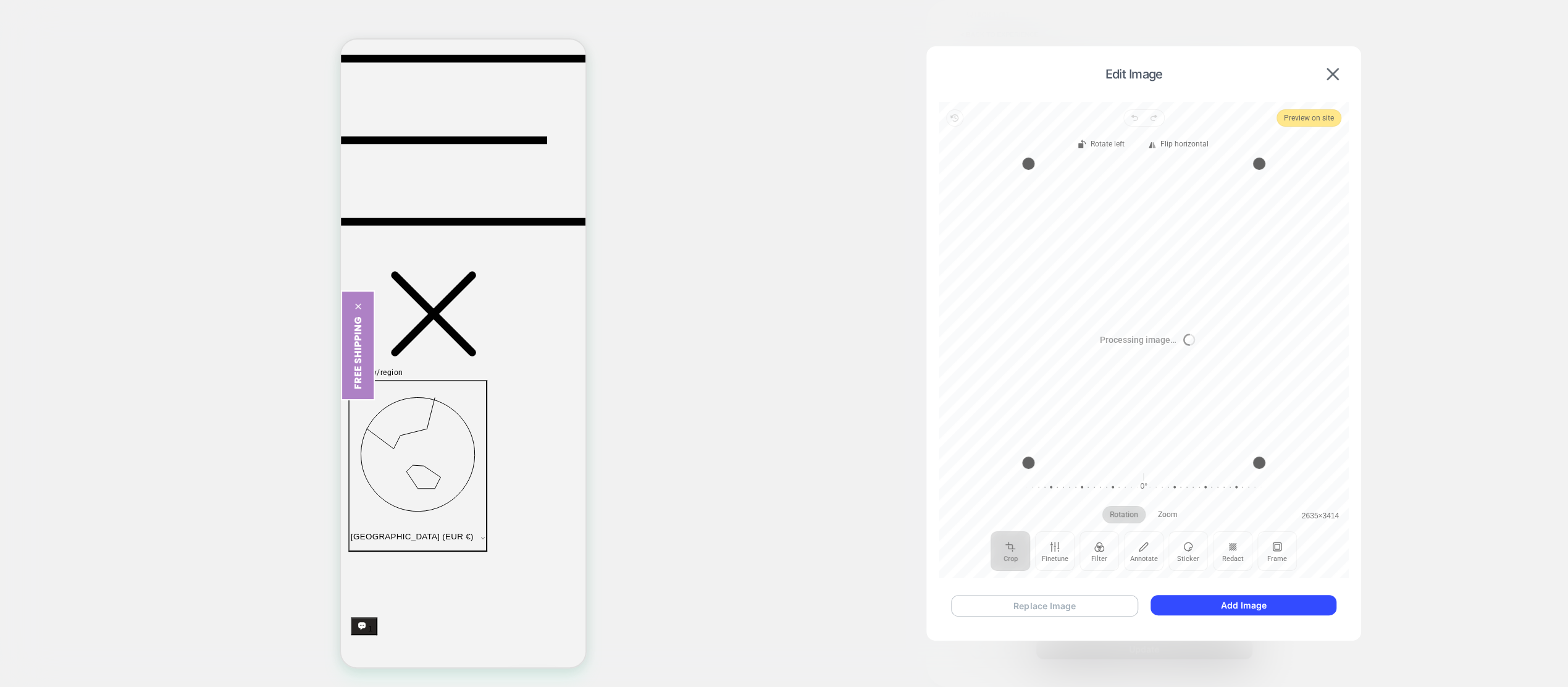
click at [1054, 599] on button "Replace Image" at bounding box center [1044, 605] width 187 height 22
click at [1169, 275] on div "Recenter" at bounding box center [1144, 312] width 390 height 299
drag, startPoint x: 1257, startPoint y: 162, endPoint x: 1301, endPoint y: 149, distance: 45.9
click at [1301, 149] on div "Rotate left Flip horizontal Recenter 3024 × 3374 Rotation Zoom 0° Reset" at bounding box center [1144, 329] width 410 height 404
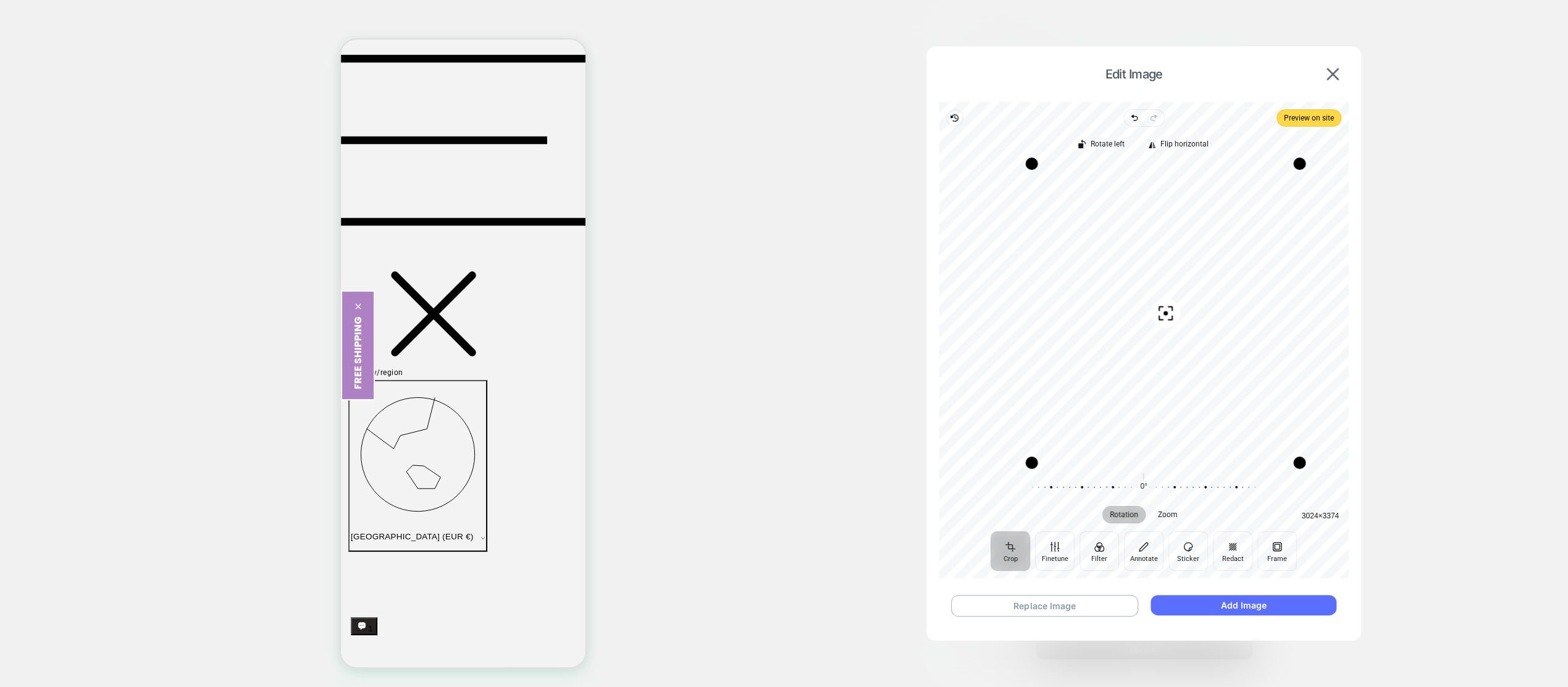
click at [1224, 605] on button "Add Image" at bounding box center [1243, 604] width 186 height 20
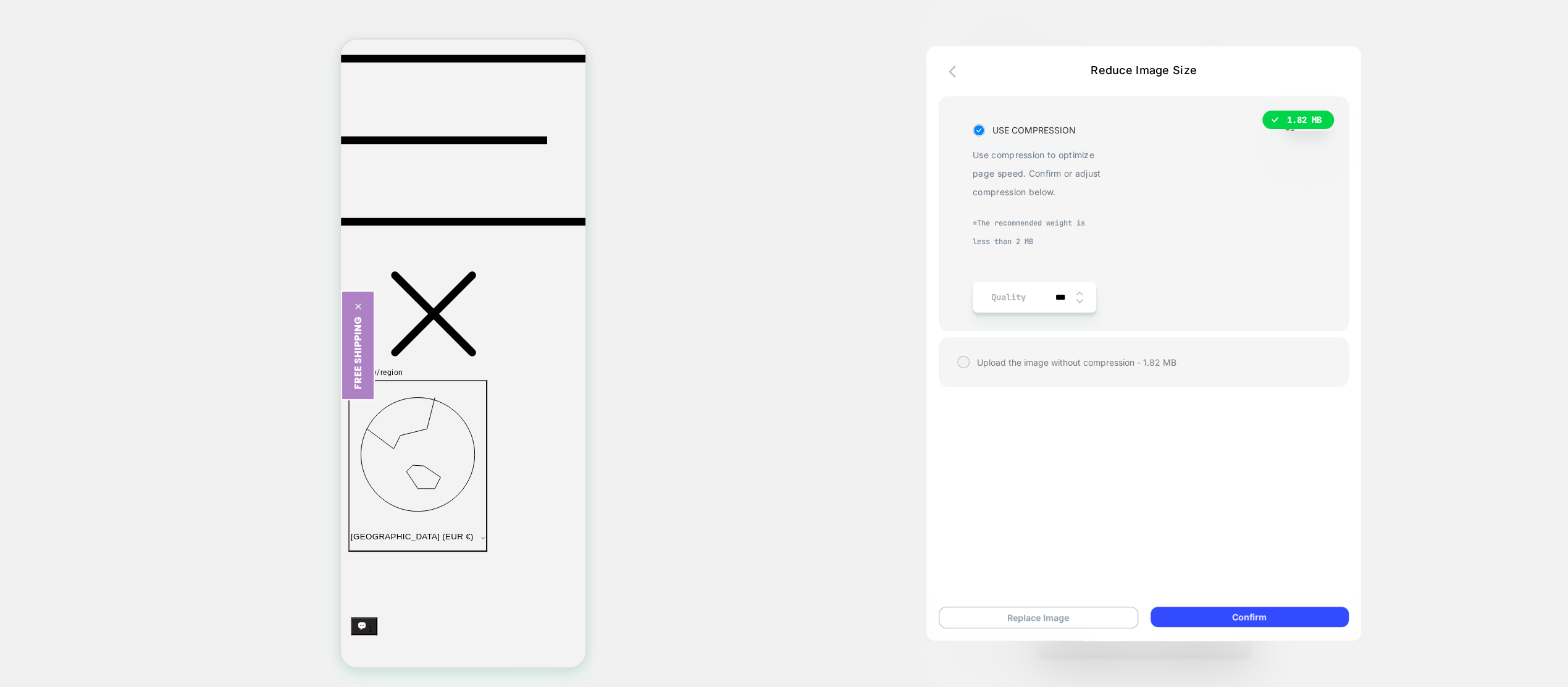
click at [1284, 131] on img at bounding box center [1307, 126] width 47 height 10
click at [1034, 624] on button "Replace Image" at bounding box center [1038, 617] width 199 height 22
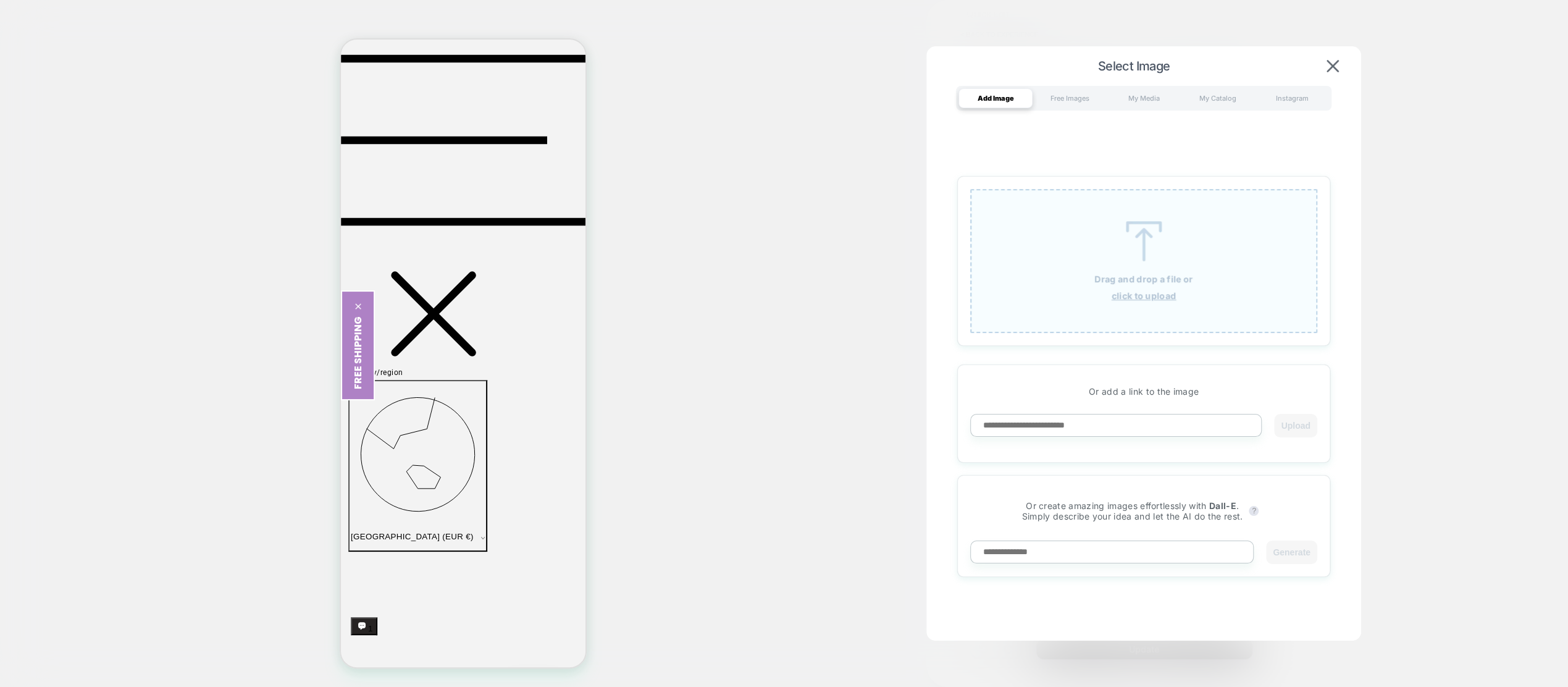
click at [1140, 257] on img at bounding box center [1144, 241] width 55 height 40
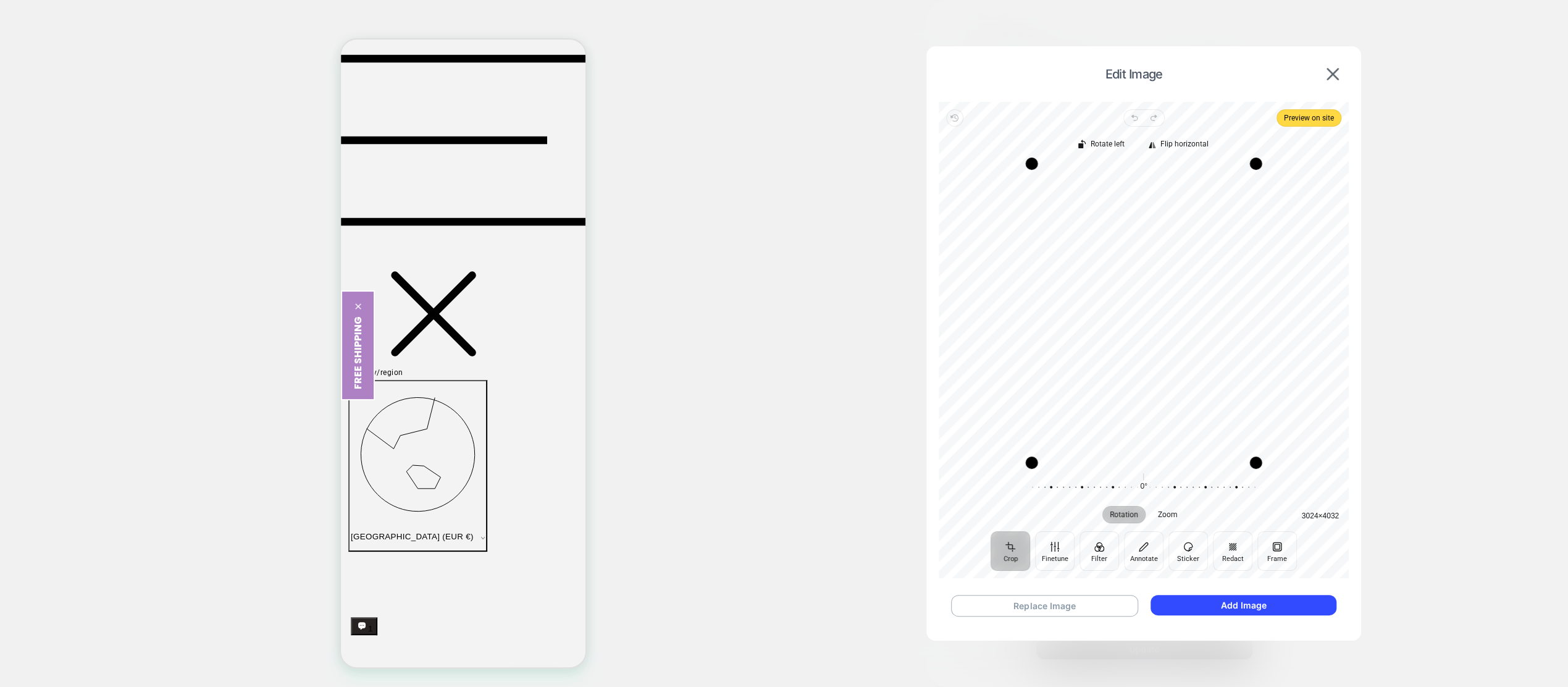
drag, startPoint x: 1160, startPoint y: 339, endPoint x: 1186, endPoint y: 335, distance: 26.3
click at [1186, 335] on div "Recenter" at bounding box center [1144, 312] width 390 height 299
drag, startPoint x: 1257, startPoint y: 163, endPoint x: 1308, endPoint y: 156, distance: 51.5
click at [1308, 156] on div "Drag corner tr" at bounding box center [1307, 162] width 12 height 12
drag, startPoint x: 1205, startPoint y: 298, endPoint x: 1229, endPoint y: 259, distance: 45.8
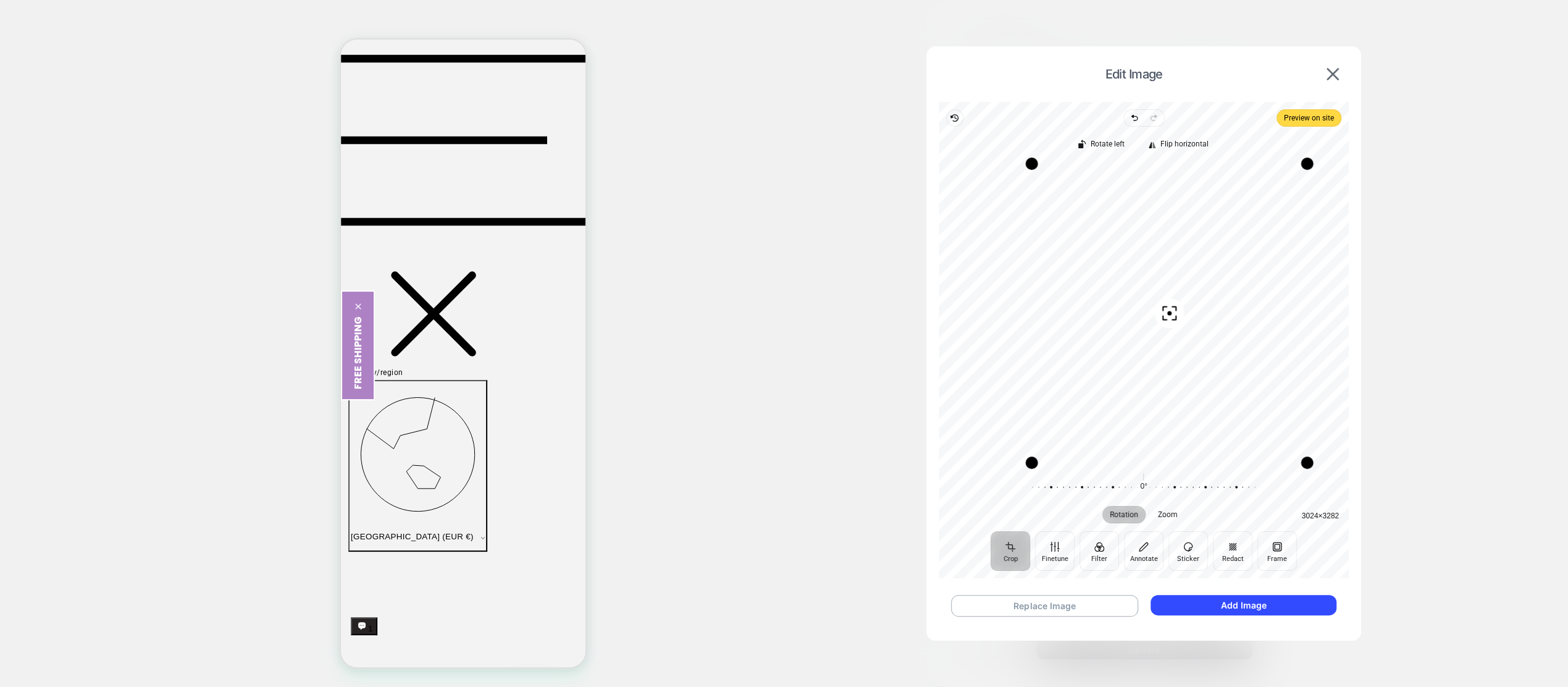
click at [1231, 292] on div "Recenter" at bounding box center [1144, 312] width 390 height 299
drag, startPoint x: 1238, startPoint y: 165, endPoint x: 1242, endPoint y: 134, distance: 31.3
click at [1242, 134] on div "Rotate left Flip horizontal Recenter 3024 × 3282 Rotation Zoom 0° Reset" at bounding box center [1144, 329] width 410 height 404
drag, startPoint x: 1195, startPoint y: 470, endPoint x: 1192, endPoint y: 527, distance: 57.1
click at [1192, 527] on div "Rotate left Flip horizontal Recenter 3024 × 3282 Rotation Zoom 0° Reset" at bounding box center [1144, 329] width 410 height 404
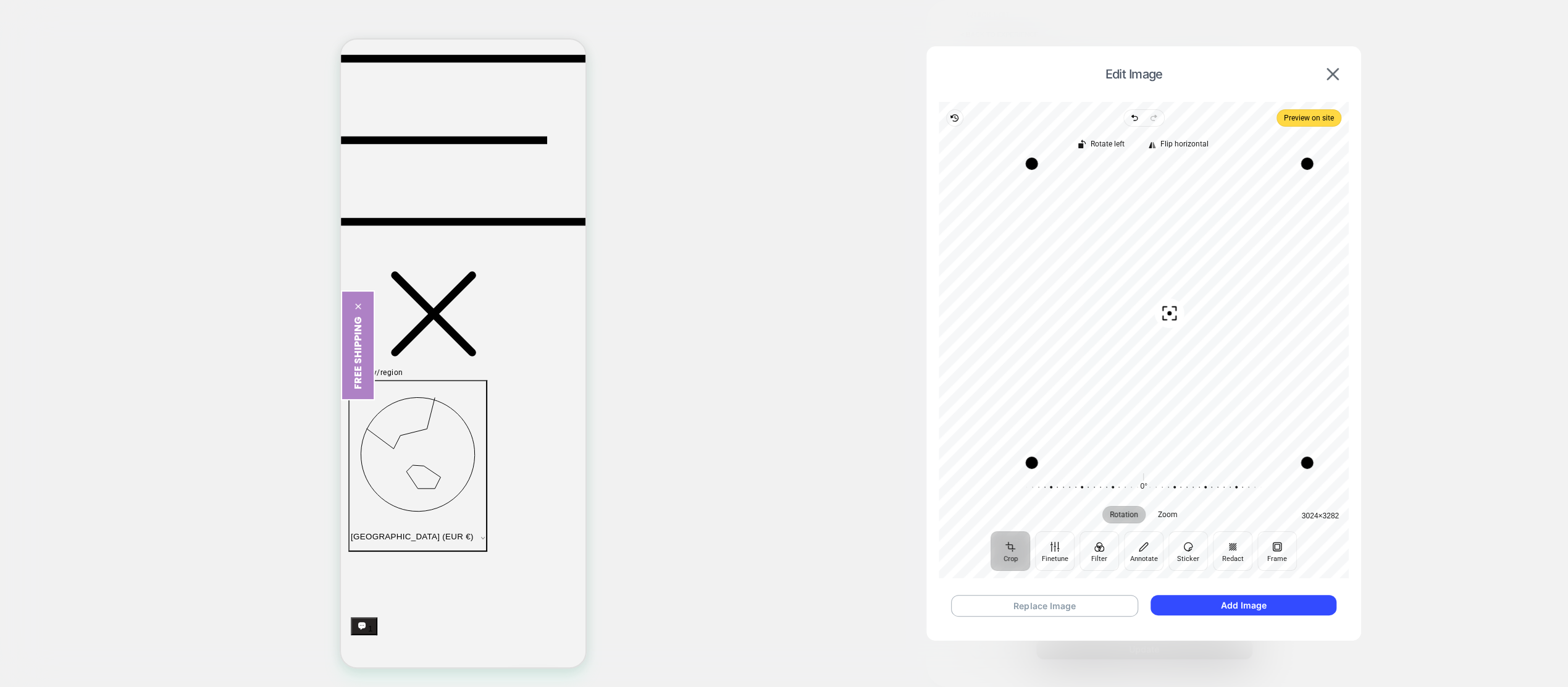
drag, startPoint x: 1141, startPoint y: 315, endPoint x: 1195, endPoint y: 329, distance: 55.8
click at [1195, 329] on div "Recenter" at bounding box center [1144, 312] width 390 height 299
click at [1269, 610] on button "Add Image" at bounding box center [1243, 604] width 186 height 20
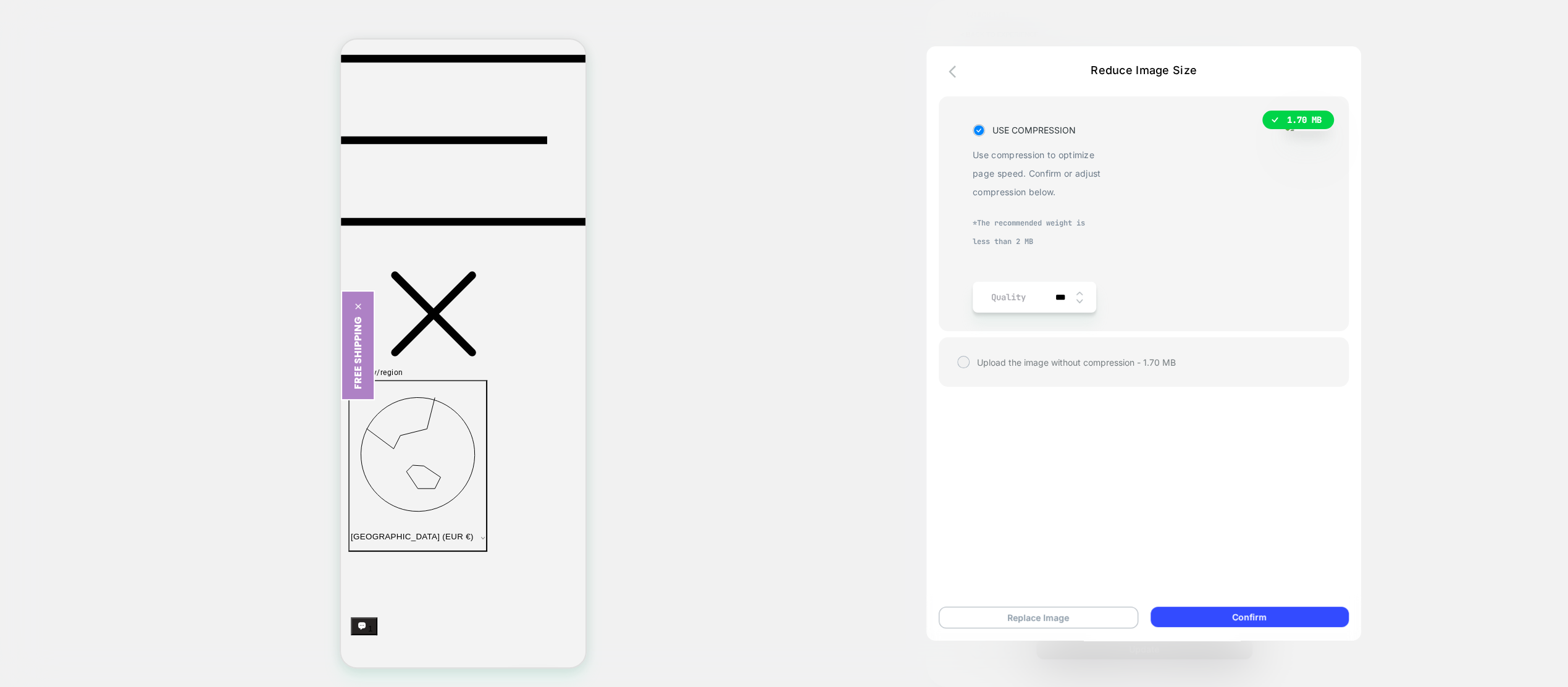
scroll to position [507, 0]
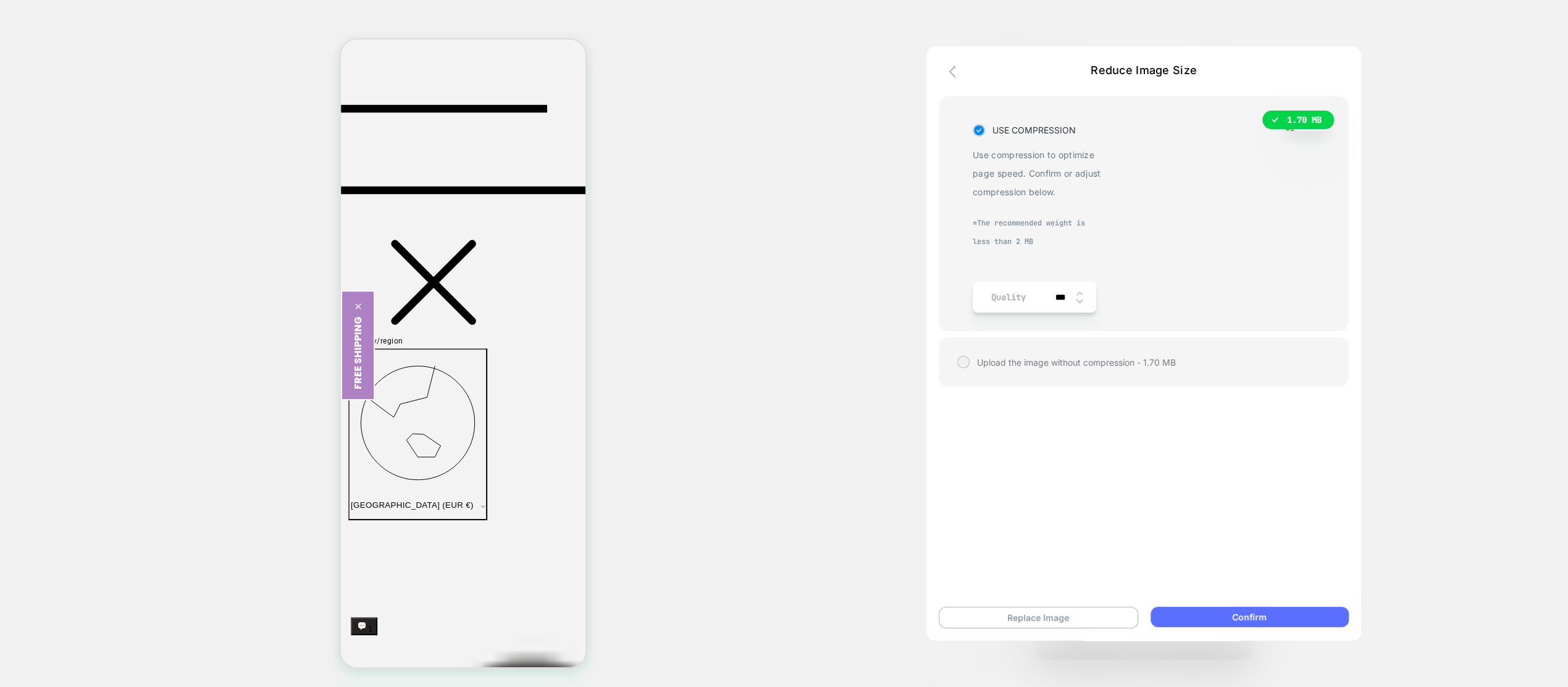
click at [1243, 612] on button "Confirm" at bounding box center [1249, 616] width 198 height 20
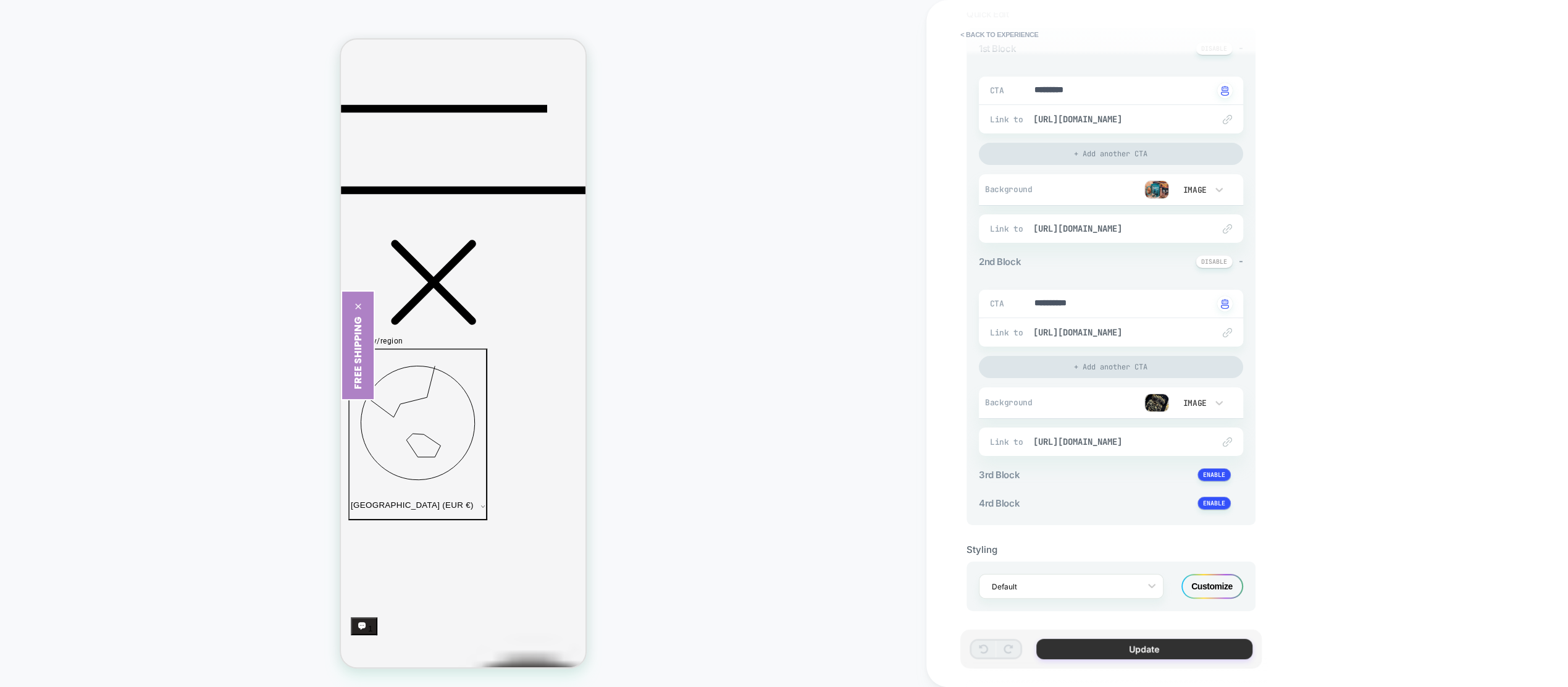
click at [1081, 649] on button "Update" at bounding box center [1144, 648] width 216 height 20
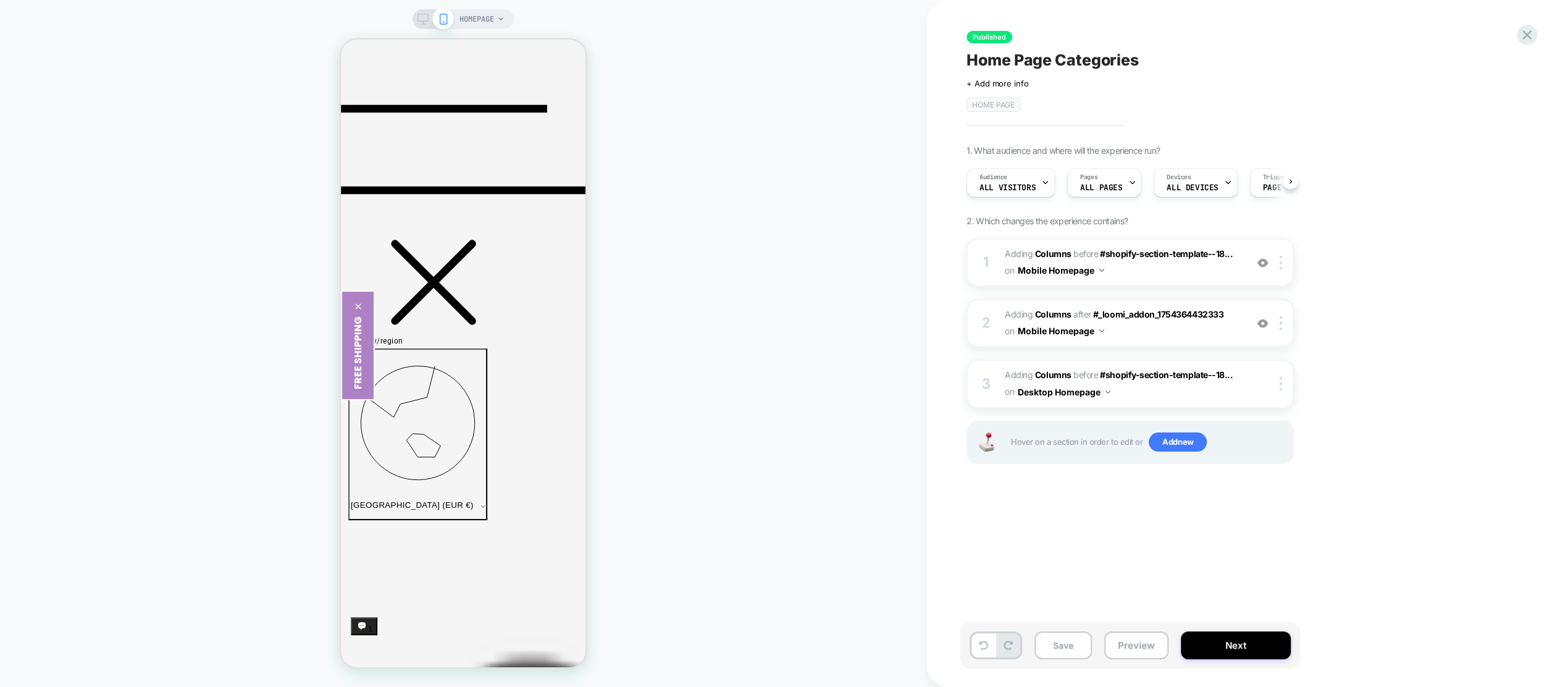
scroll to position [0, 1]
click at [1240, 647] on button "Next" at bounding box center [1236, 645] width 110 height 28
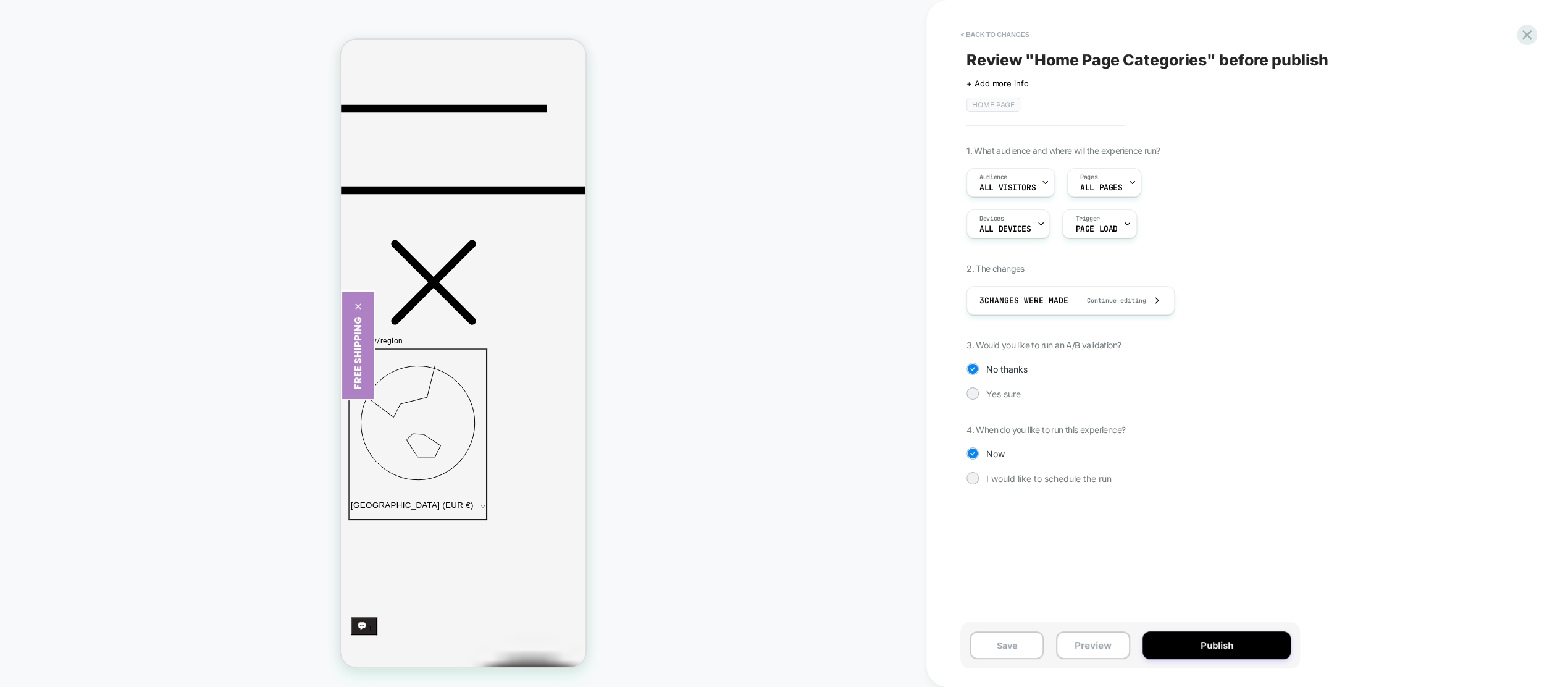
click at [1240, 647] on button "Publish" at bounding box center [1216, 645] width 148 height 28
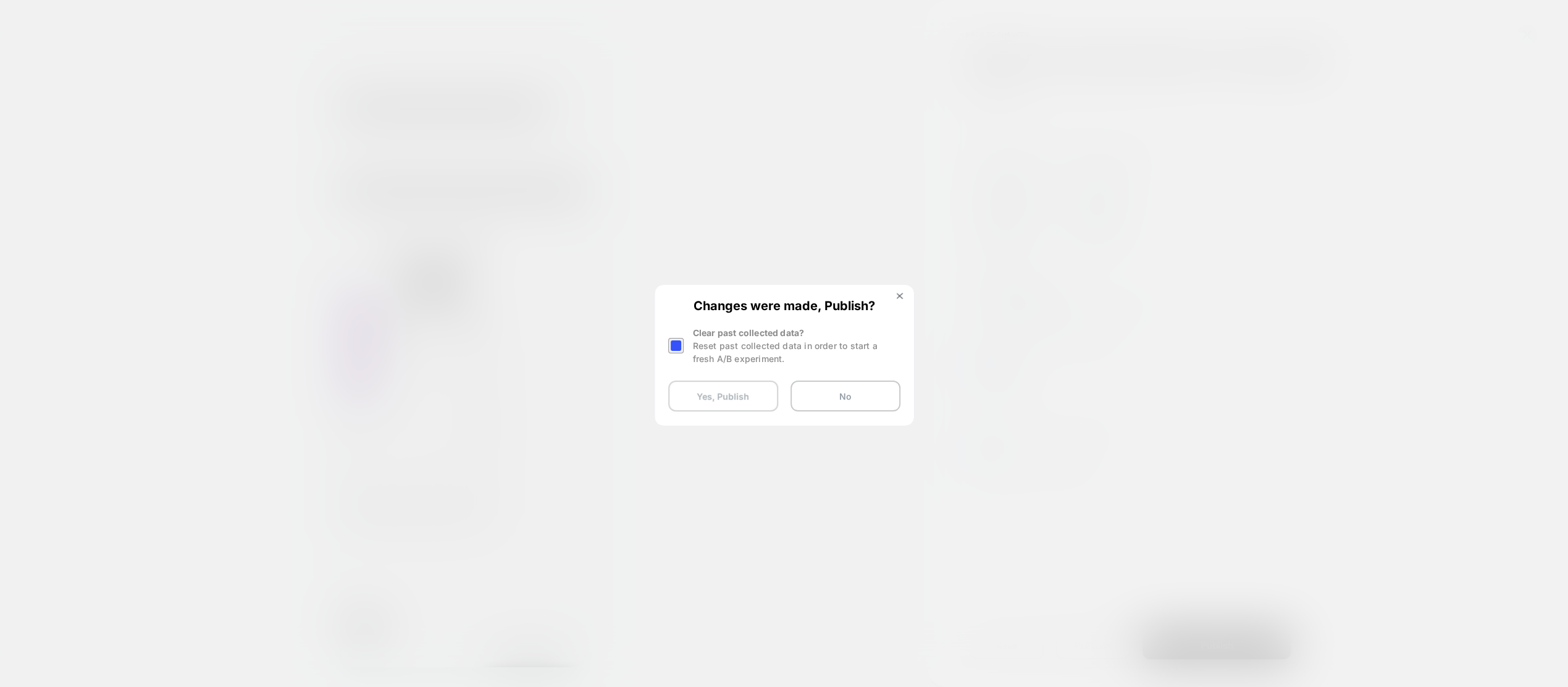
click at [720, 398] on button "Yes, Publish" at bounding box center [723, 396] width 110 height 31
